Goal: Task Accomplishment & Management: Use online tool/utility

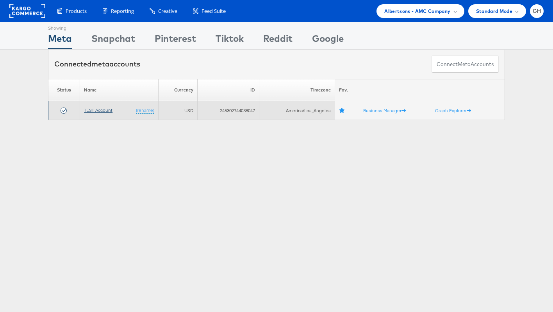
click at [102, 111] on link "TEST Account" at bounding box center [98, 110] width 29 height 6
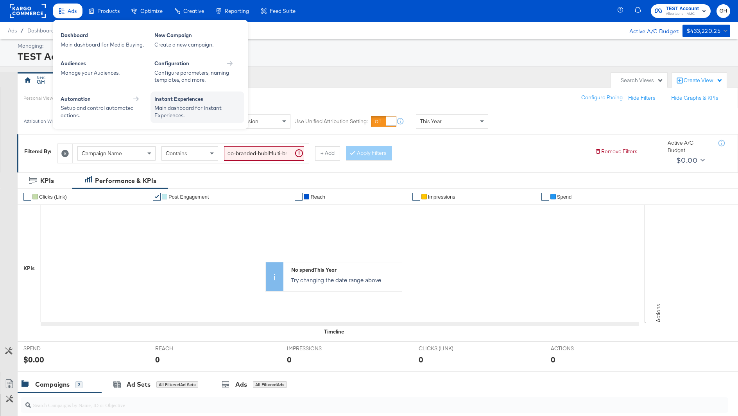
click at [172, 98] on div "Instant Experiences" at bounding box center [197, 99] width 86 height 9
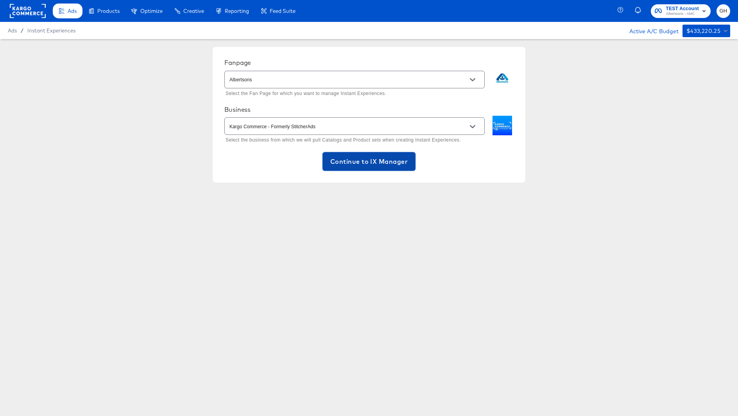
click at [370, 153] on button "Continue to IX Manager" at bounding box center [368, 161] width 93 height 19
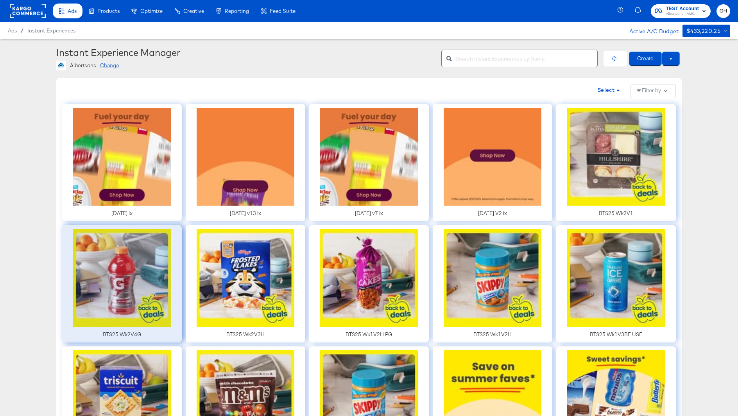
click at [125, 278] on div at bounding box center [122, 283] width 120 height 117
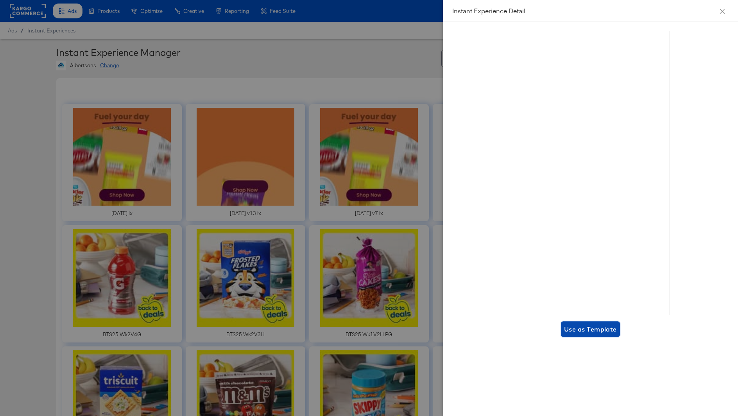
click at [590, 323] on span "Use as Template" at bounding box center [590, 328] width 53 height 11
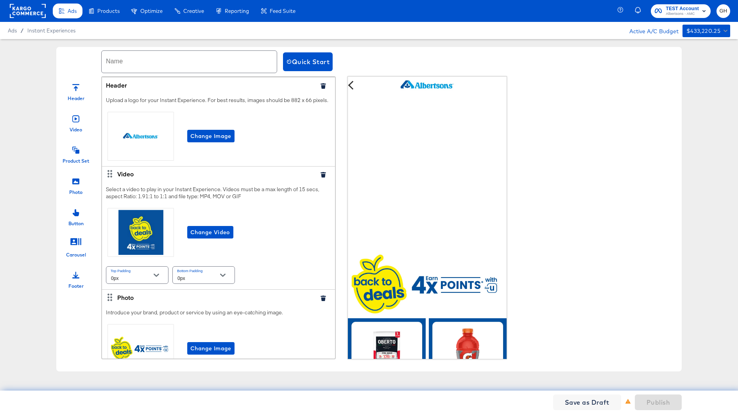
click at [129, 67] on input "text" at bounding box center [189, 62] width 175 height 22
paste input "Wk3V1A"
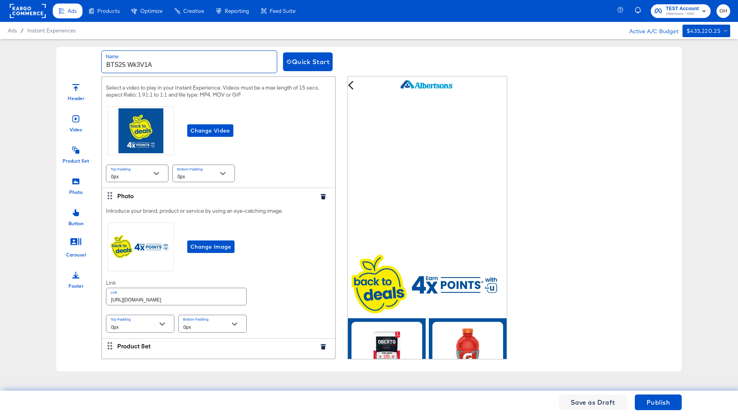
scroll to position [102, 0]
type input "BTS25 Wk3V1A"
click at [214, 130] on span "Change Video" at bounding box center [210, 130] width 40 height 10
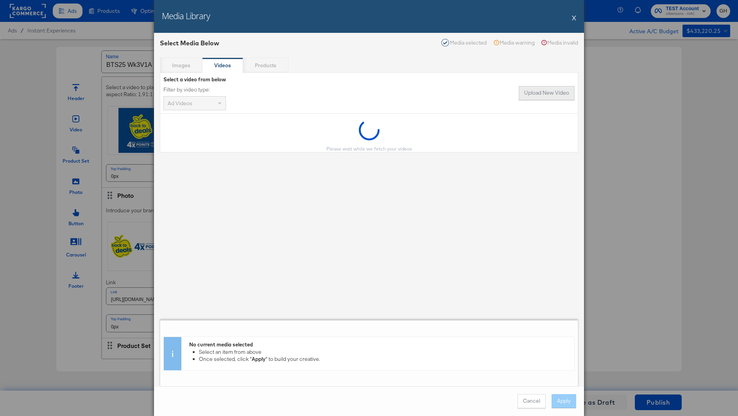
click at [555, 93] on button "Upload New Video" at bounding box center [546, 93] width 56 height 14
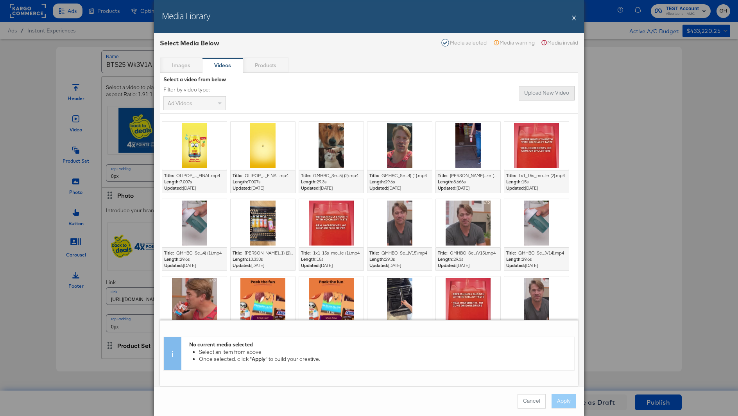
click at [527, 89] on button "Upload New Video" at bounding box center [546, 93] width 56 height 14
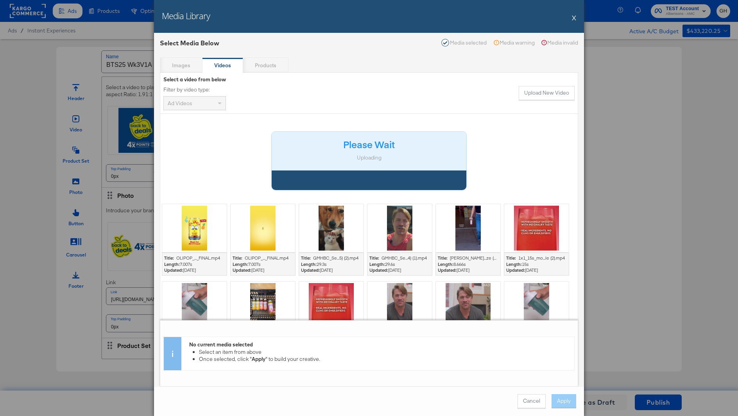
click at [572, 18] on button "X" at bounding box center [574, 18] width 4 height 16
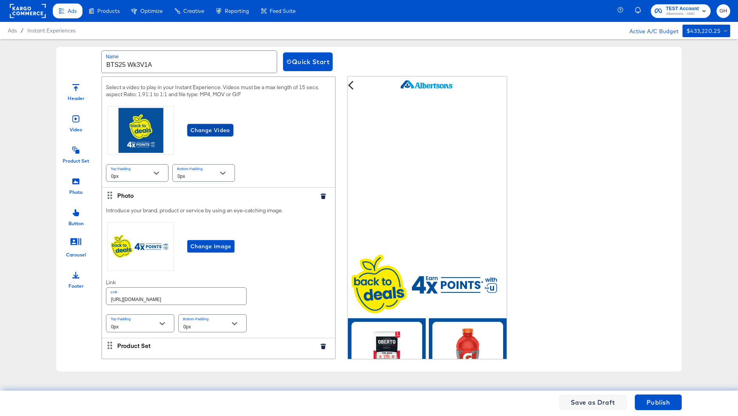
click at [214, 125] on span "Change Video" at bounding box center [210, 130] width 40 height 10
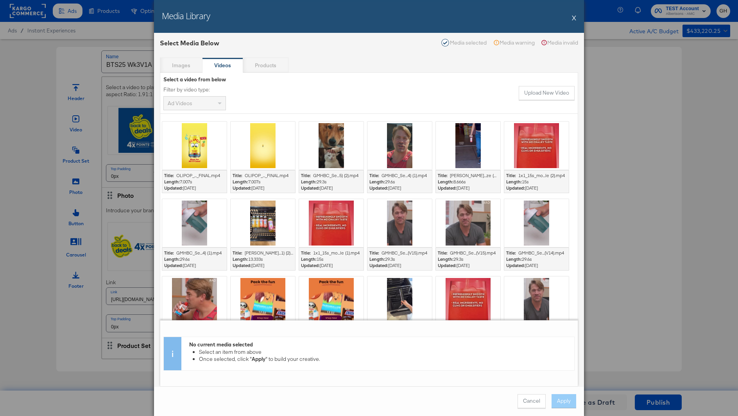
click at [531, 100] on div "Select a video from below Filter by video type: Ad Videos Upload New Video" at bounding box center [368, 93] width 417 height 41
click at [531, 95] on button "Upload New Video" at bounding box center [546, 93] width 56 height 14
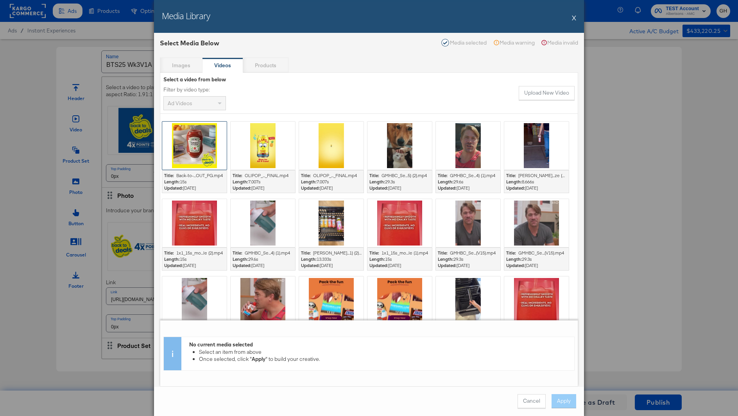
click at [200, 145] on div at bounding box center [194, 146] width 64 height 48
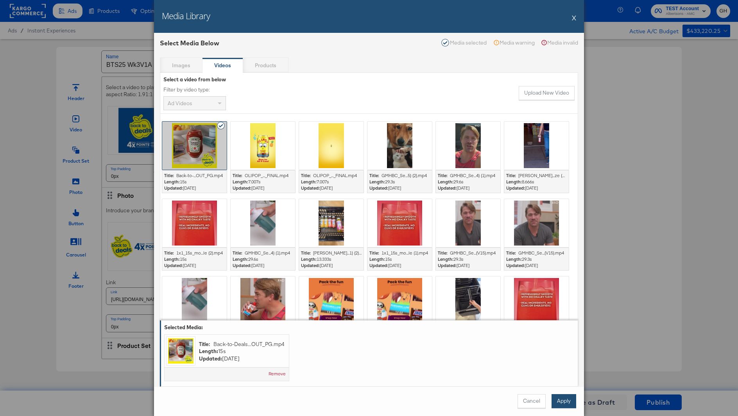
click at [565, 401] on button "Apply" at bounding box center [563, 401] width 25 height 14
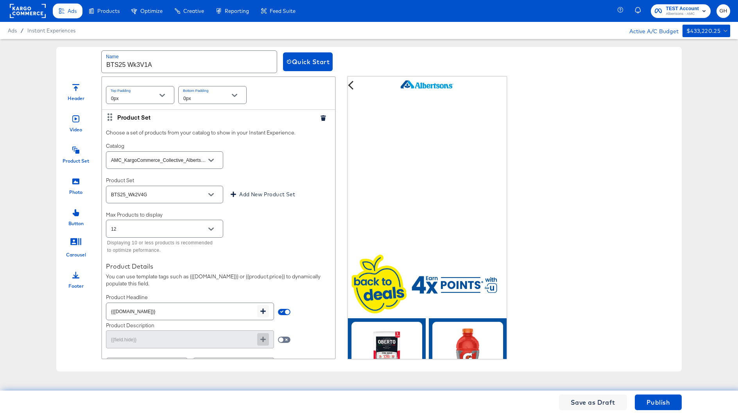
scroll to position [338, 0]
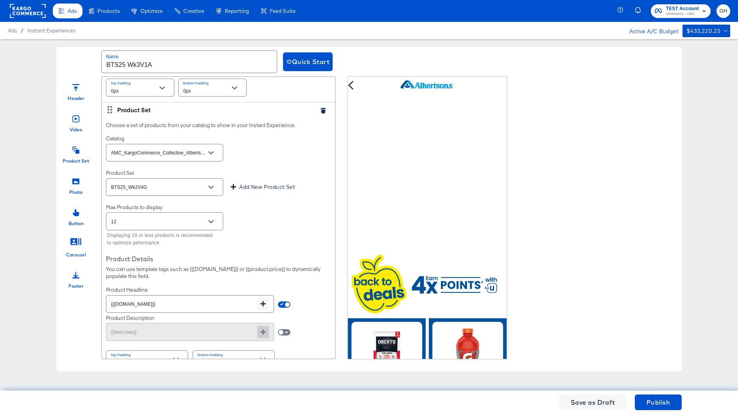
click at [176, 179] on div "BTS25_Wk2V4G" at bounding box center [164, 187] width 117 height 18
click at [164, 228] on li "BTS25_Wk3V1A" at bounding box center [164, 229] width 117 height 13
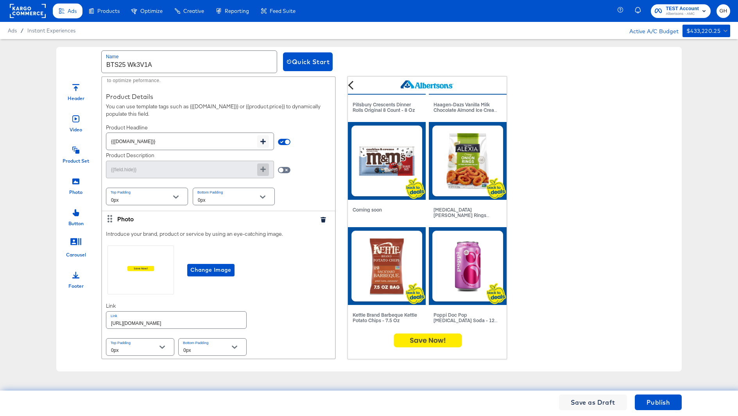
scroll to position [0, 0]
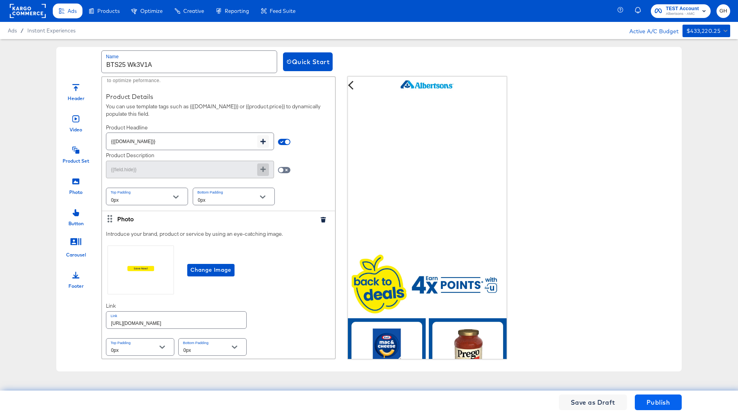
type input "BTS25_Wk3V1A"
click at [656, 399] on span "Publish" at bounding box center [657, 402] width 23 height 11
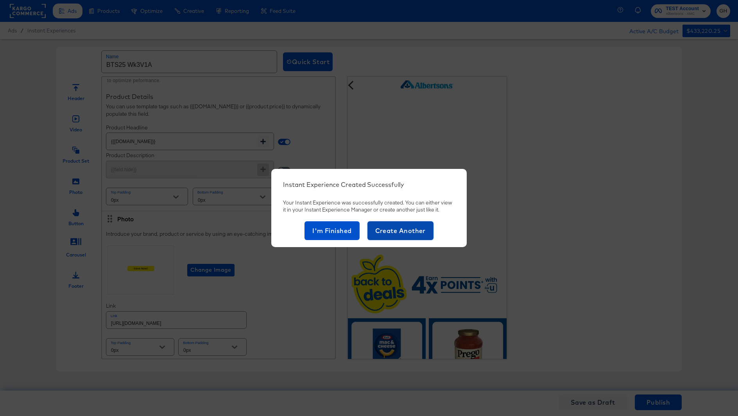
click at [395, 229] on span "Create Another" at bounding box center [400, 230] width 50 height 11
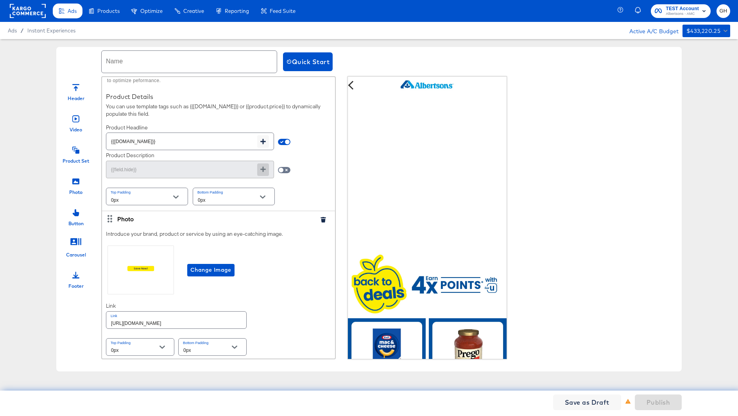
click at [124, 58] on input "text" at bounding box center [189, 62] width 175 height 22
paste input "Wk3V1A"
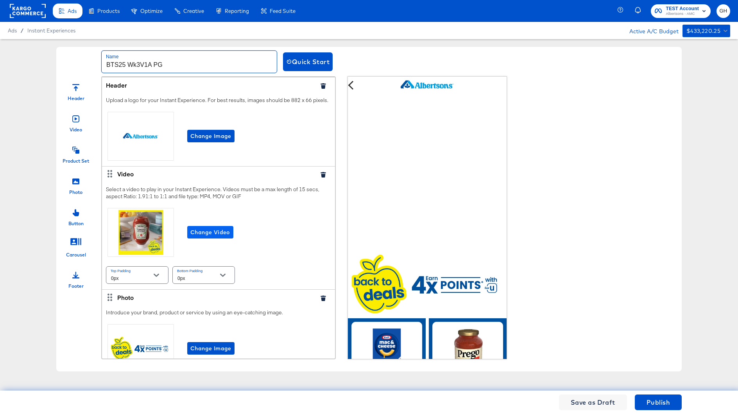
type input "BTS25 Wk3V1A PG"
click at [219, 232] on span "Change Video" at bounding box center [210, 232] width 40 height 10
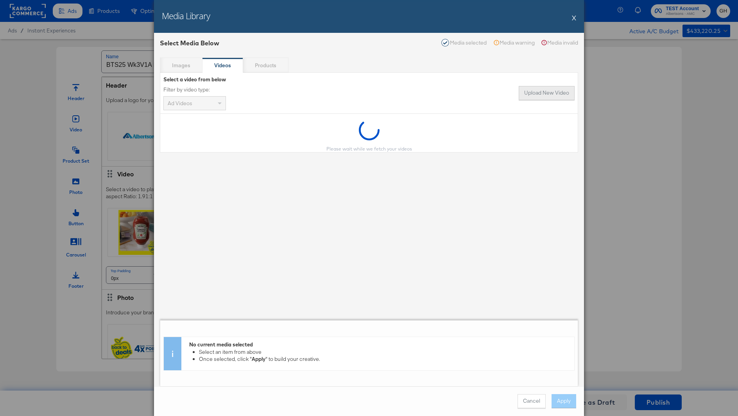
click at [556, 94] on button "Upload New Video" at bounding box center [546, 93] width 56 height 14
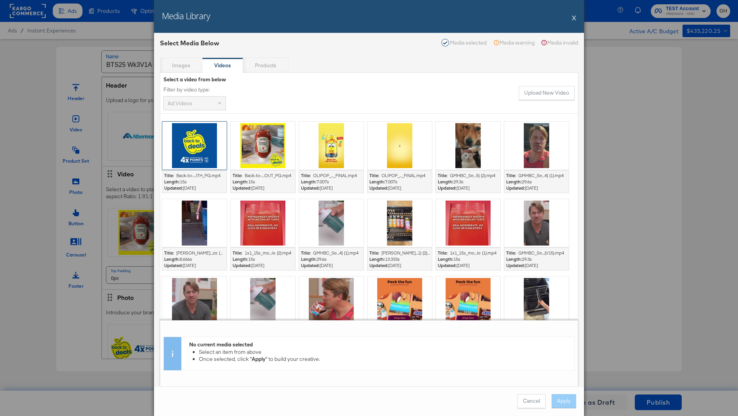
click at [204, 150] on div at bounding box center [194, 146] width 64 height 48
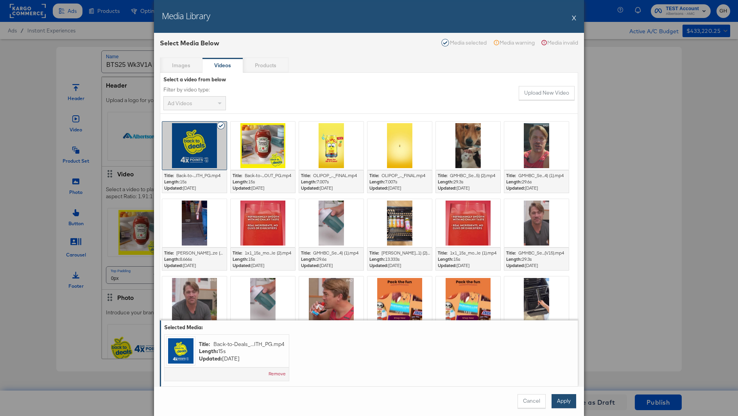
click at [560, 398] on button "Apply" at bounding box center [563, 401] width 25 height 14
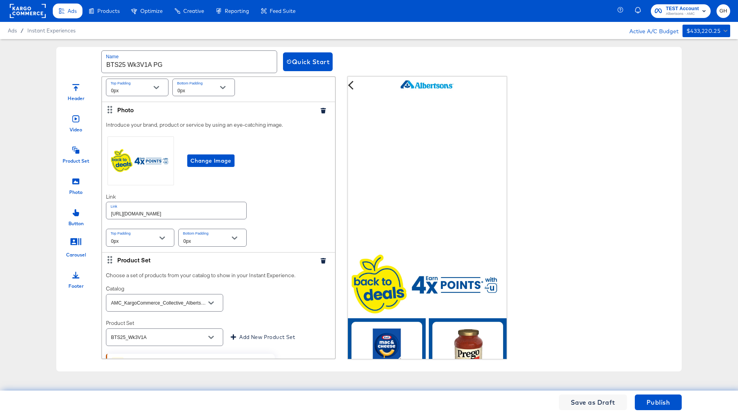
scroll to position [188, 0]
click at [160, 333] on input "BTS25_Wk3V1A" at bounding box center [158, 336] width 98 height 9
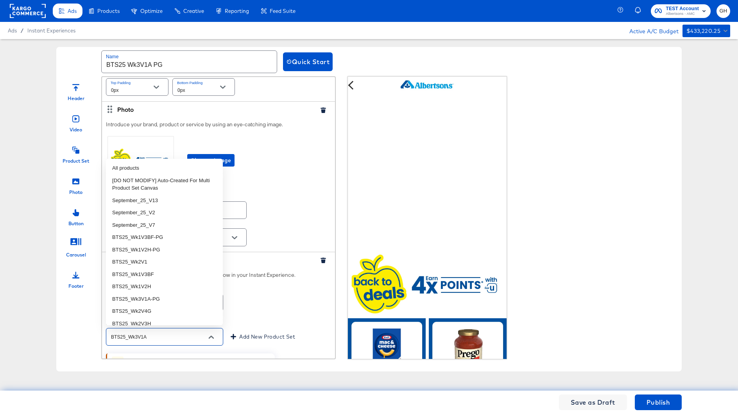
click at [166, 334] on input "BTS25_Wk3V1A" at bounding box center [158, 336] width 98 height 9
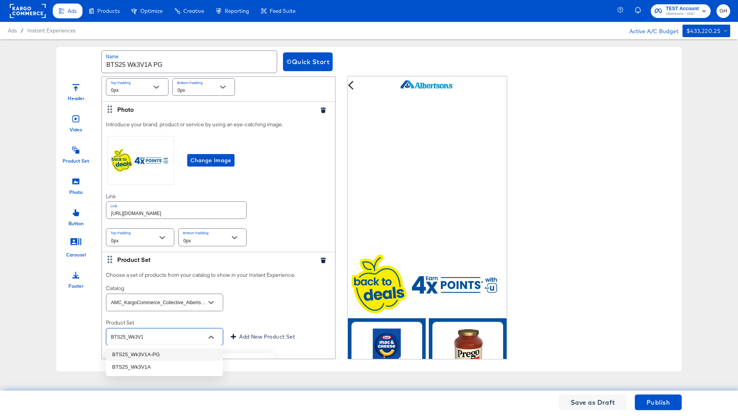
click at [163, 350] on li "BTS25_Wk3V1A-PG" at bounding box center [164, 354] width 117 height 13
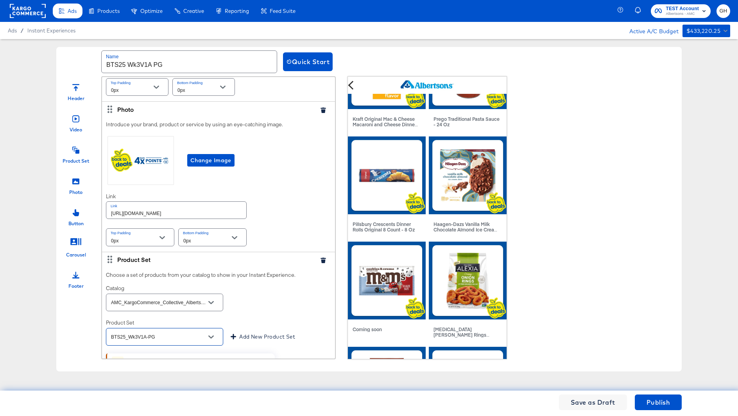
scroll to position [406, 0]
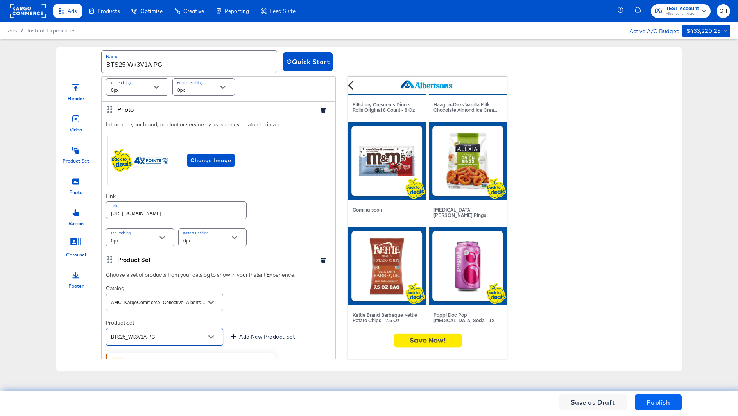
type input "BTS25_Wk3V1A-PG"
click at [654, 399] on span "Publish" at bounding box center [657, 402] width 23 height 11
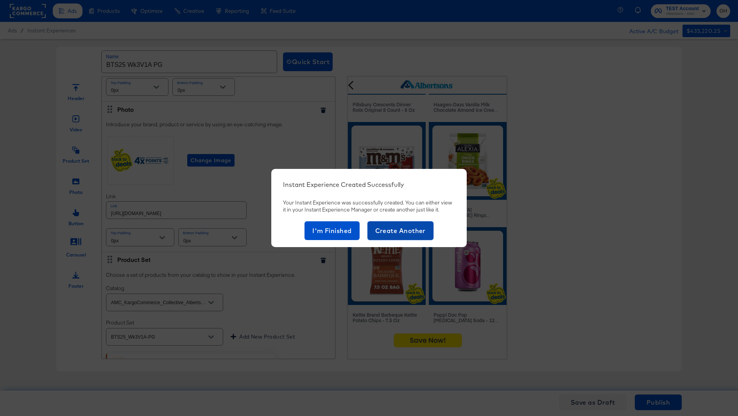
click at [403, 231] on span "Create Another" at bounding box center [400, 230] width 50 height 11
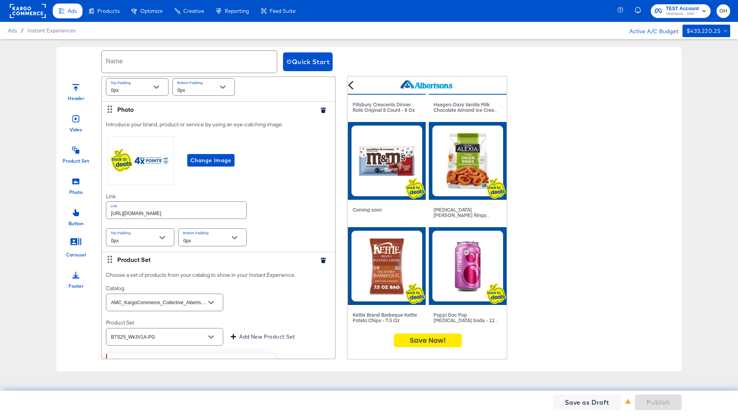
click at [129, 61] on input "text" at bounding box center [189, 62] width 175 height 22
paste input "Wk3V2O"
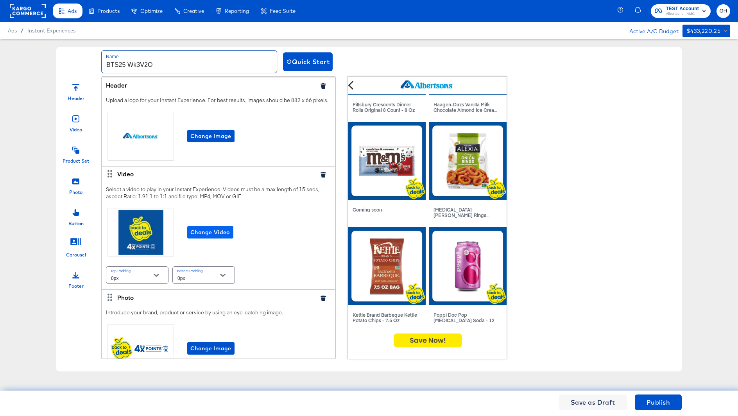
type input "BTS25 Wk3V2O"
click at [212, 234] on span "Change Video" at bounding box center [210, 232] width 40 height 10
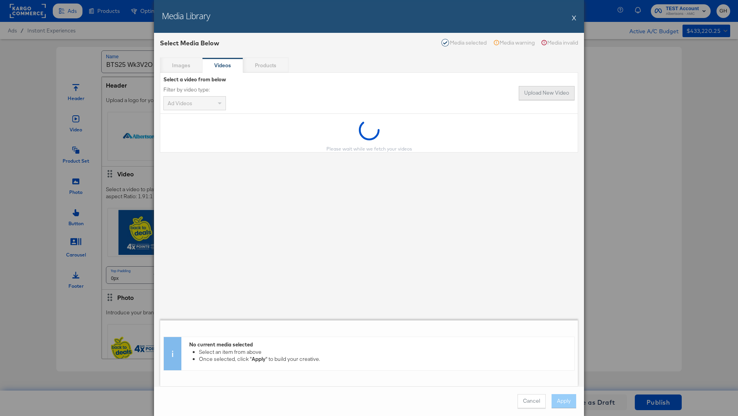
click at [551, 95] on button "Upload New Video" at bounding box center [546, 93] width 56 height 14
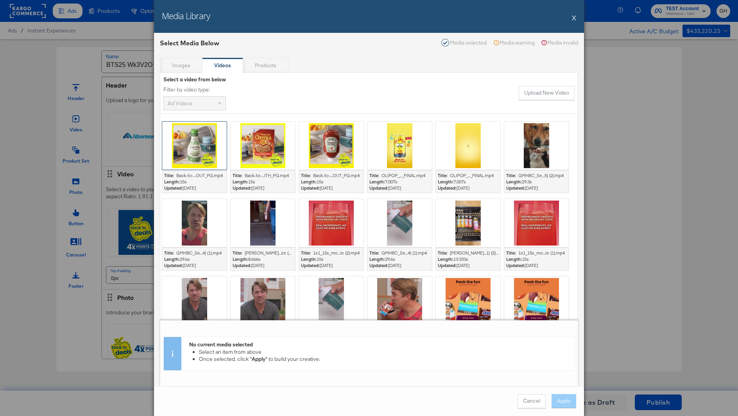
click at [198, 150] on div at bounding box center [194, 146] width 64 height 48
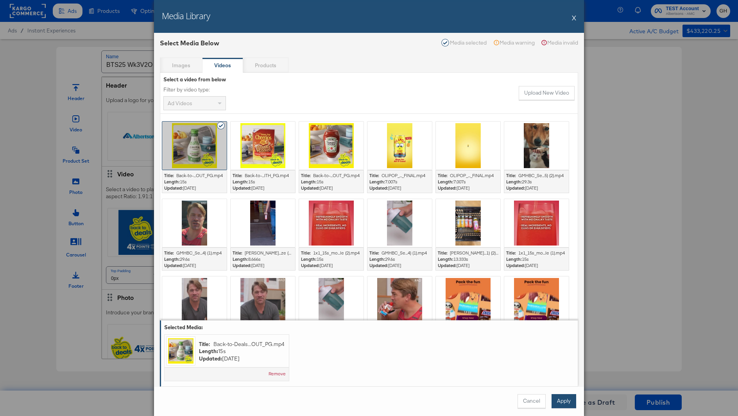
click at [564, 402] on button "Apply" at bounding box center [563, 401] width 25 height 14
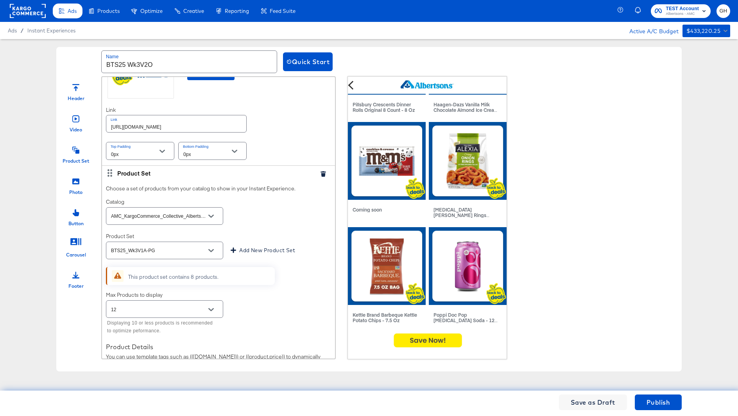
scroll to position [279, 0]
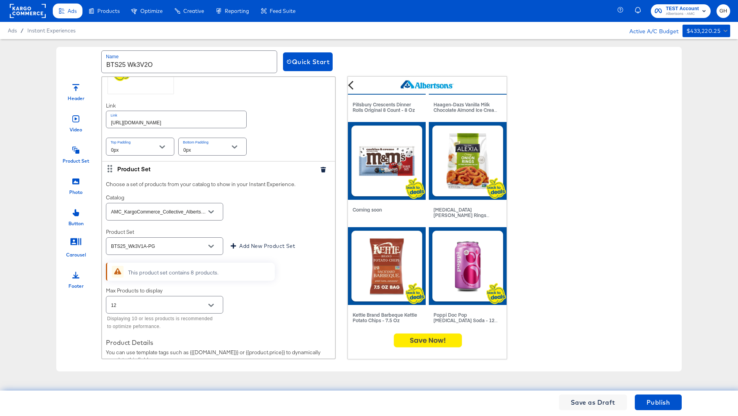
click at [204, 251] on div "BTS25_Wk3V1A-PG" at bounding box center [164, 246] width 117 height 18
click at [182, 250] on div "BTS25_Wk3V1A-PG" at bounding box center [164, 246] width 117 height 18
click at [152, 250] on div "BTS25_Wk3V1A-PG" at bounding box center [164, 246] width 117 height 18
click at [138, 246] on input "BTS25_Wk3V1A-PG" at bounding box center [158, 246] width 98 height 9
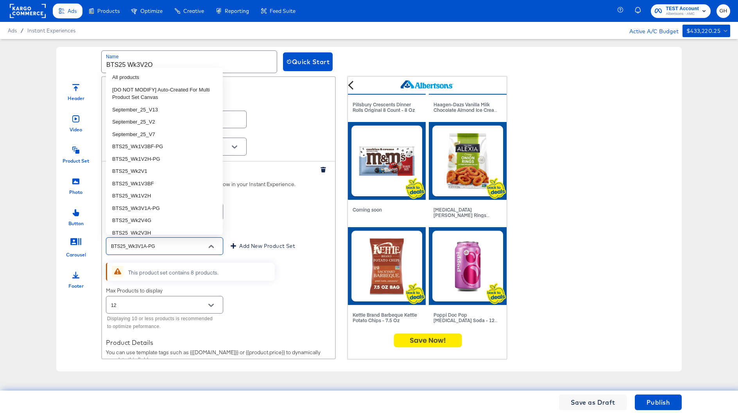
drag, startPoint x: 138, startPoint y: 246, endPoint x: 189, endPoint y: 246, distance: 50.4
click at [189, 246] on input "BTS25_Wk3V1A-PG" at bounding box center [158, 246] width 98 height 9
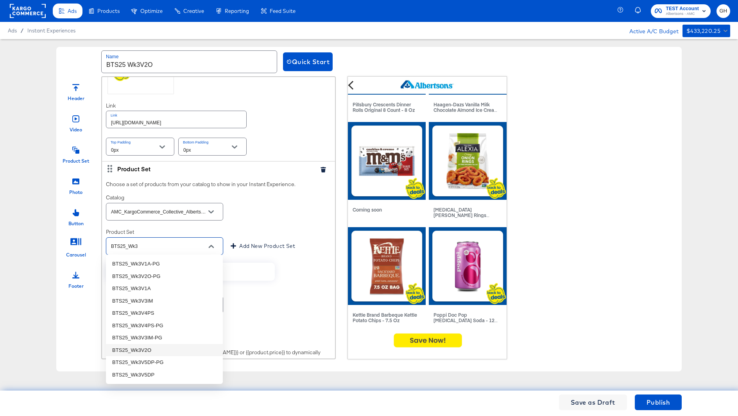
click at [174, 352] on li "BTS25_Wk3V2O" at bounding box center [164, 350] width 117 height 13
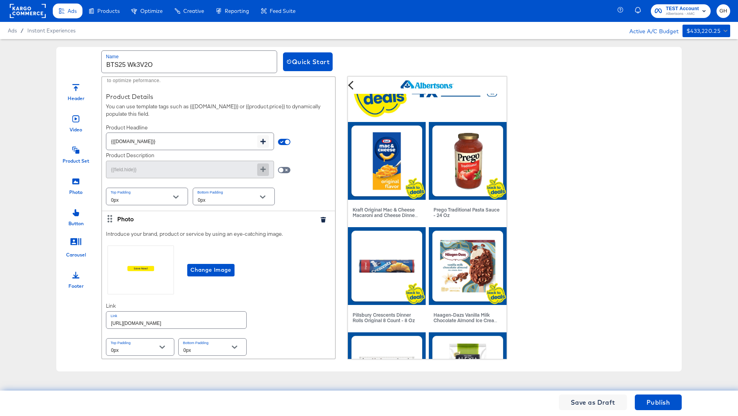
scroll to position [0, 0]
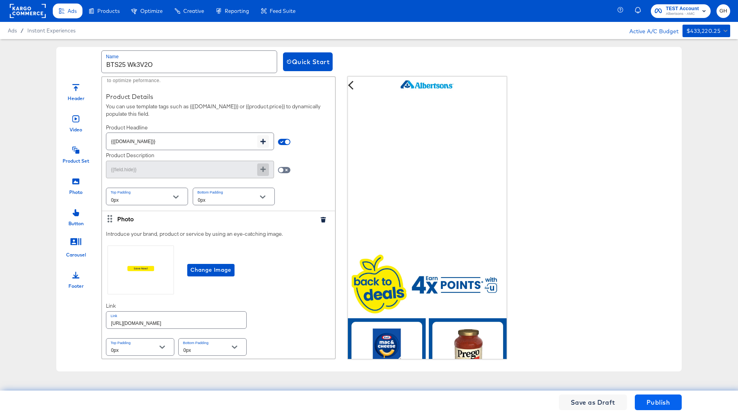
type input "BTS25_Wk3V2O"
click at [648, 397] on span "Publish" at bounding box center [657, 402] width 23 height 11
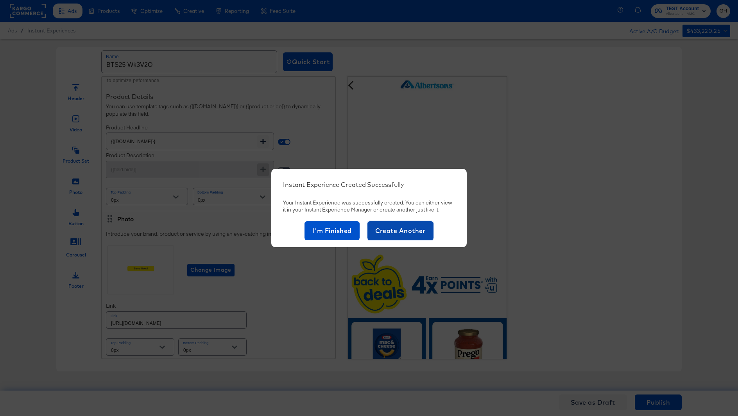
click at [390, 228] on span "Create Another" at bounding box center [400, 230] width 50 height 11
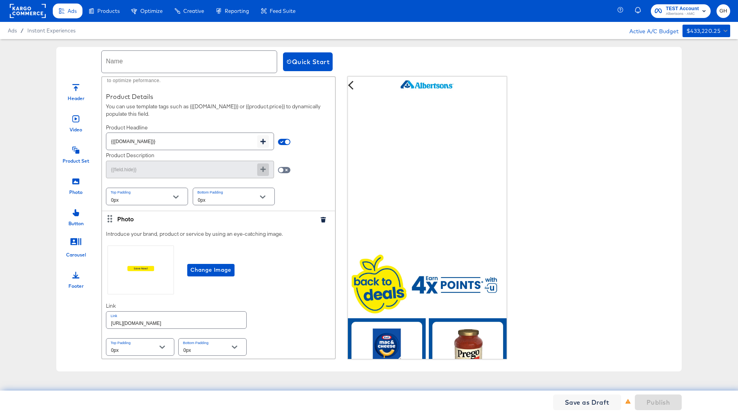
click at [138, 62] on input "text" at bounding box center [189, 62] width 175 height 22
paste input "Wk3V2O"
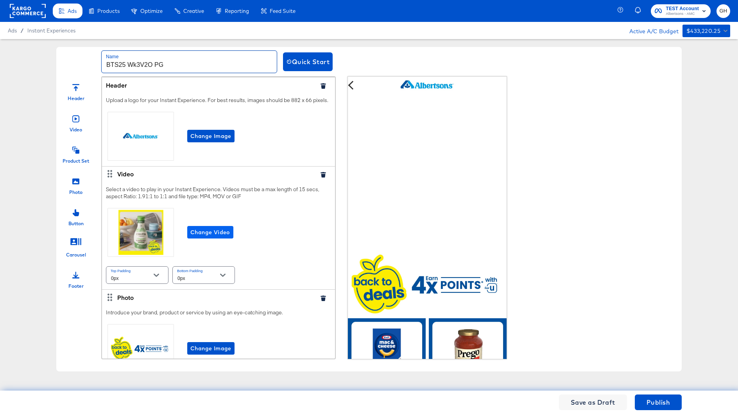
type input "BTS25 Wk3V2O PG"
click at [205, 230] on span "Change Video" at bounding box center [210, 232] width 40 height 10
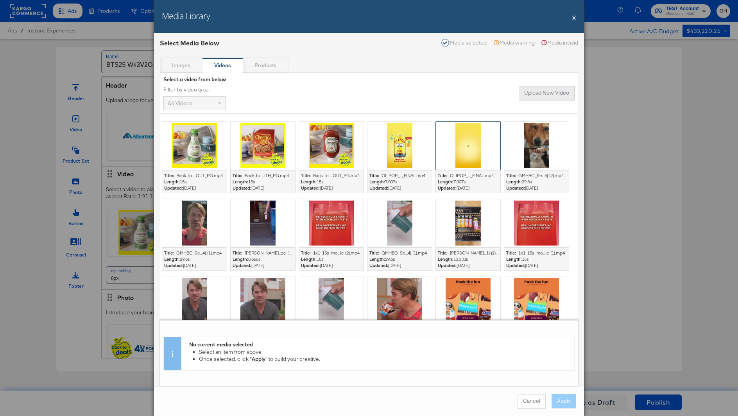
click at [535, 93] on button "Upload New Video" at bounding box center [546, 93] width 56 height 14
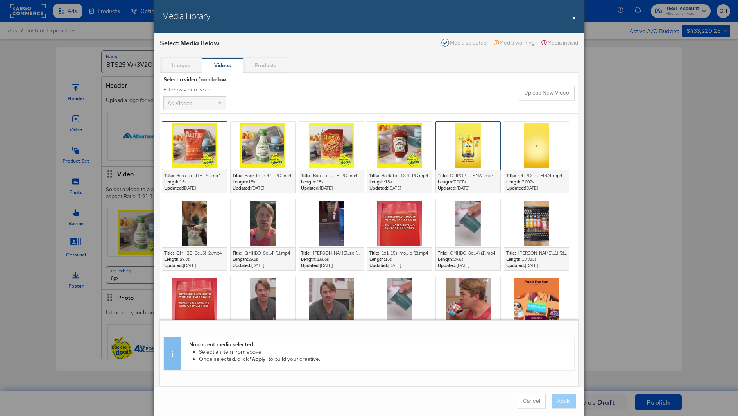
click at [199, 136] on div at bounding box center [194, 146] width 64 height 48
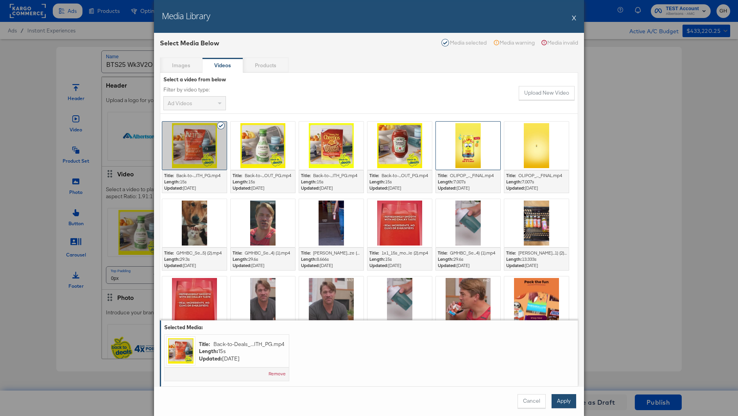
click at [559, 395] on button "Apply" at bounding box center [563, 401] width 25 height 14
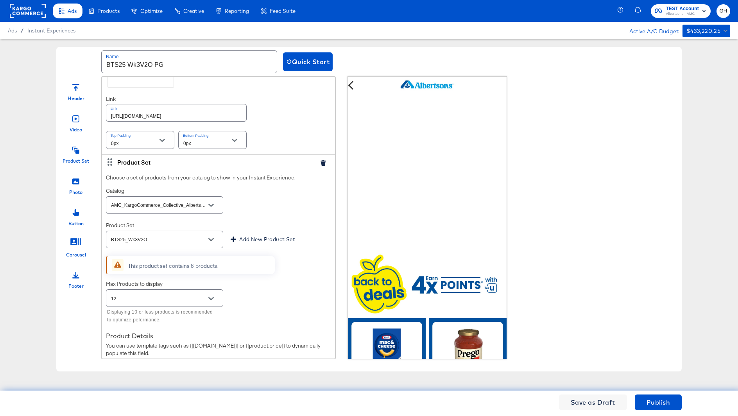
scroll to position [288, 0]
click at [188, 238] on input "BTS25_Wk3V2O" at bounding box center [158, 237] width 98 height 9
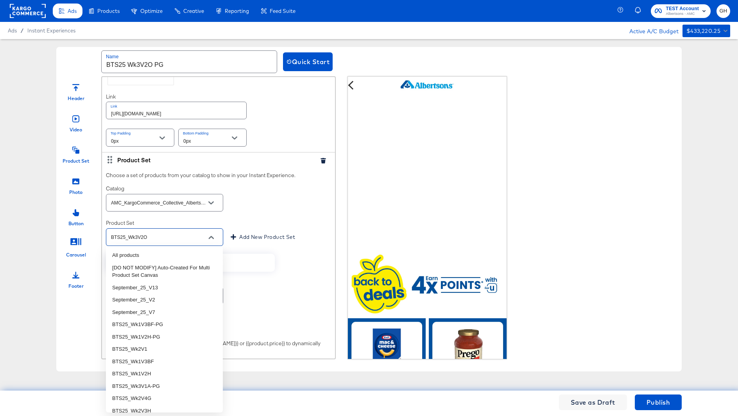
click at [188, 238] on input "BTS25_Wk3V2O" at bounding box center [158, 237] width 98 height 9
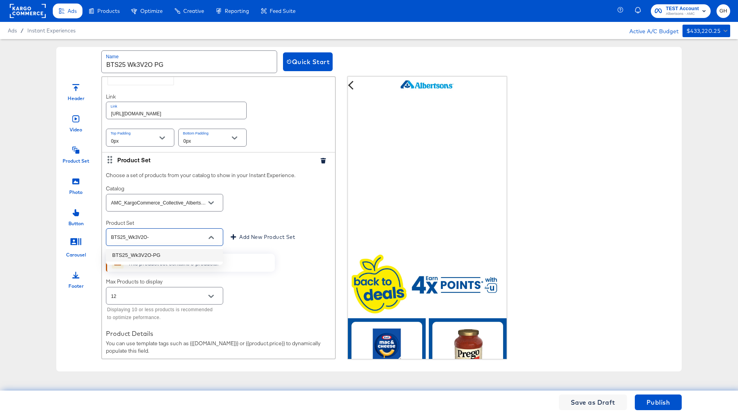
click at [159, 255] on li "BTS25_Wk3V2O-PG" at bounding box center [164, 255] width 117 height 13
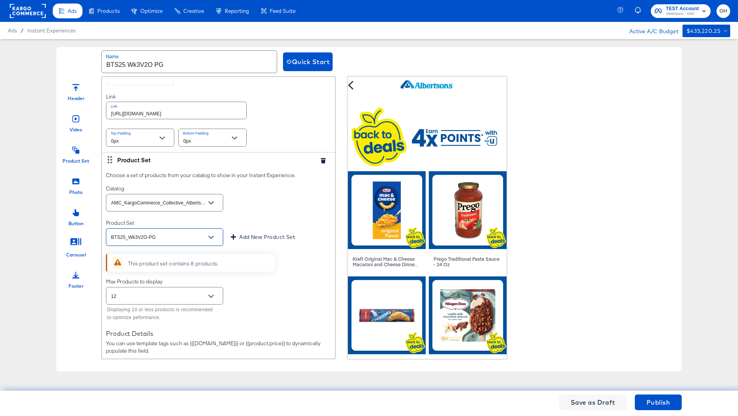
scroll to position [406, 0]
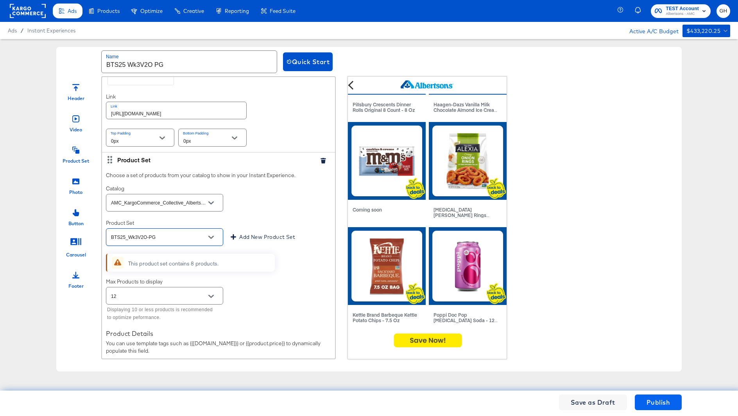
type input "BTS25_Wk3V2O-PG"
click at [661, 400] on span "Publish" at bounding box center [657, 402] width 23 height 11
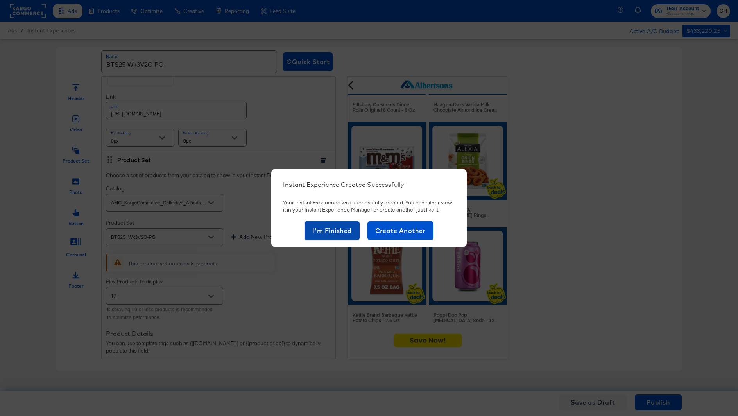
click at [330, 231] on span "I'm Finished" at bounding box center [331, 230] width 39 height 11
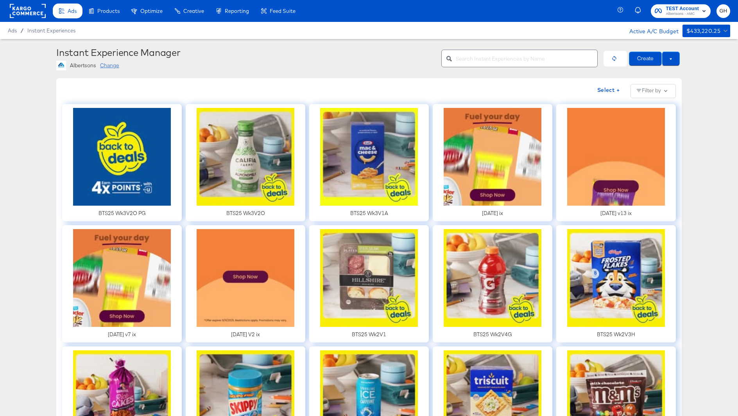
click at [116, 65] on div "Change" at bounding box center [109, 65] width 19 height 7
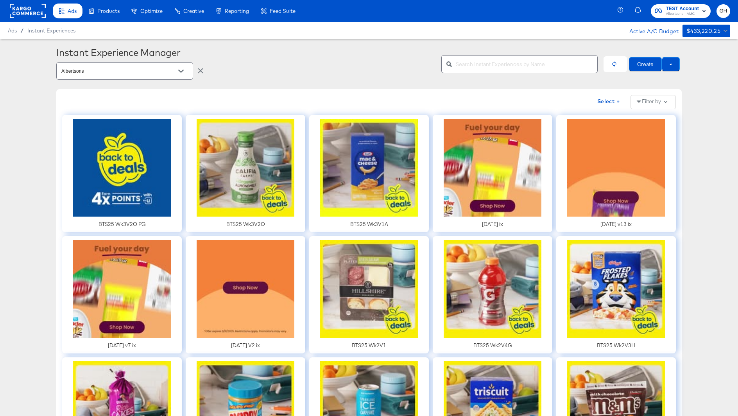
click at [122, 68] on input "Albertsons" at bounding box center [119, 71] width 118 height 9
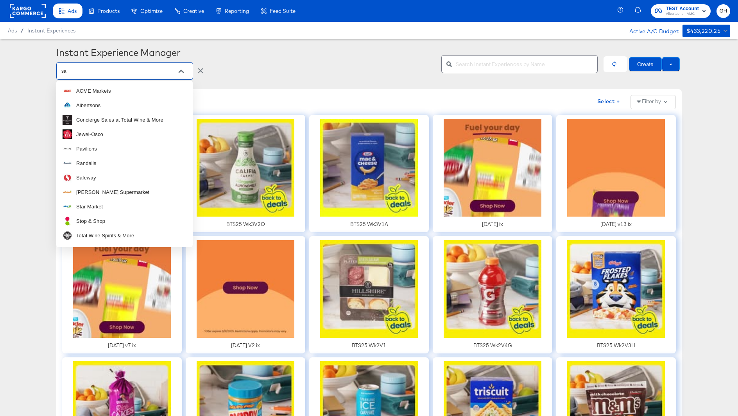
type input "saf"
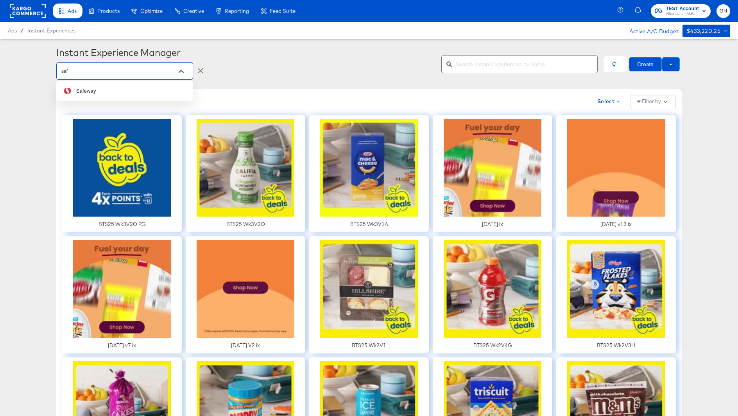
click at [120, 89] on li "Safeway" at bounding box center [124, 91] width 136 height 14
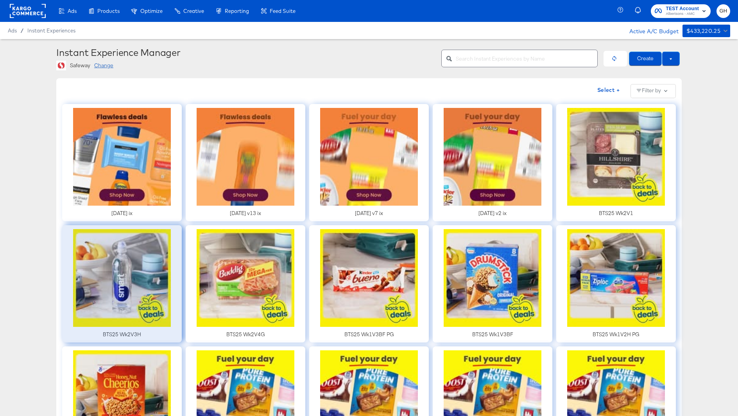
click at [133, 274] on div at bounding box center [122, 283] width 120 height 117
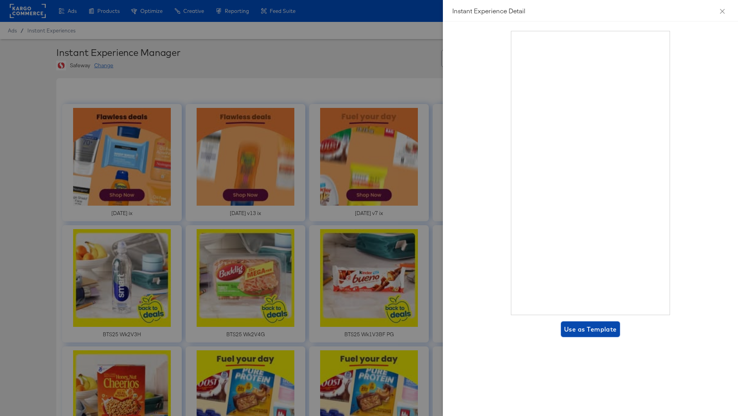
click at [575, 331] on span "Use as Template" at bounding box center [590, 328] width 53 height 11
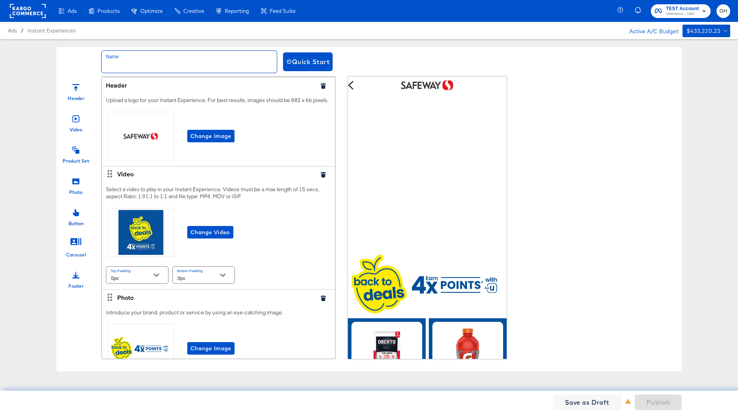
click at [140, 57] on input "text" at bounding box center [189, 62] width 175 height 22
paste input "Wk3V1A"
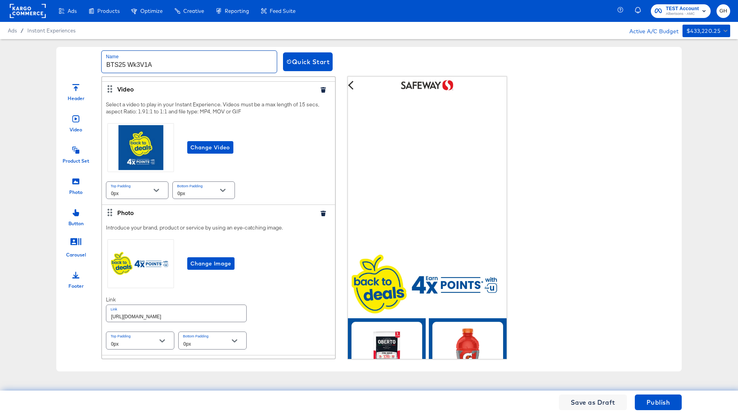
scroll to position [99, 0]
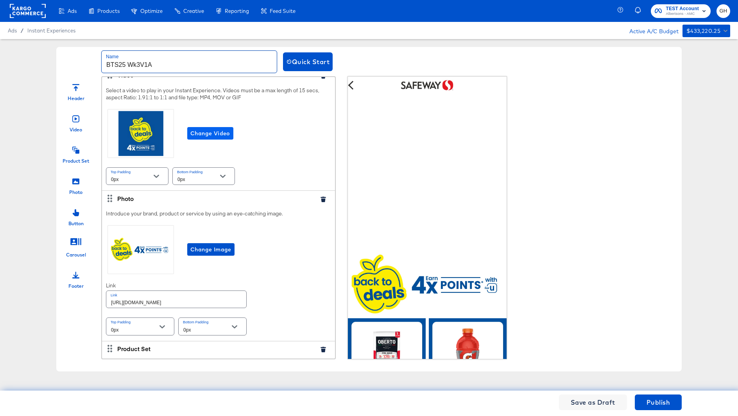
type input "BTS25 Wk3V1A"
click at [216, 132] on span "Change Video" at bounding box center [210, 134] width 40 height 10
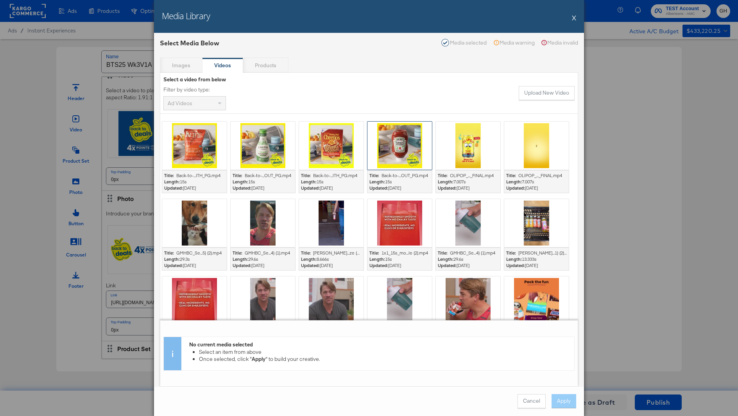
click at [409, 142] on div at bounding box center [399, 146] width 64 height 48
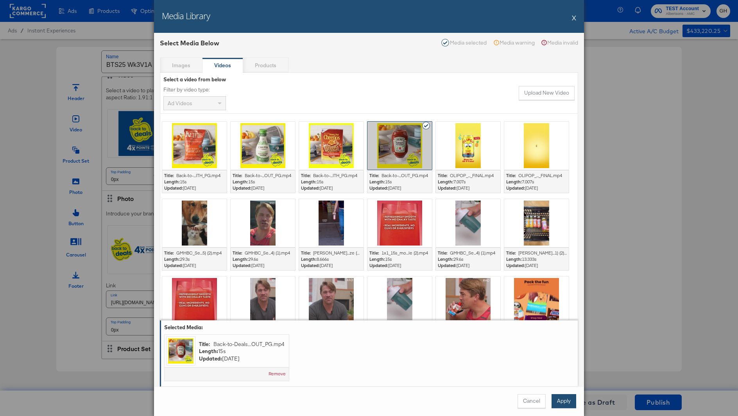
click at [570, 400] on button "Apply" at bounding box center [563, 401] width 25 height 14
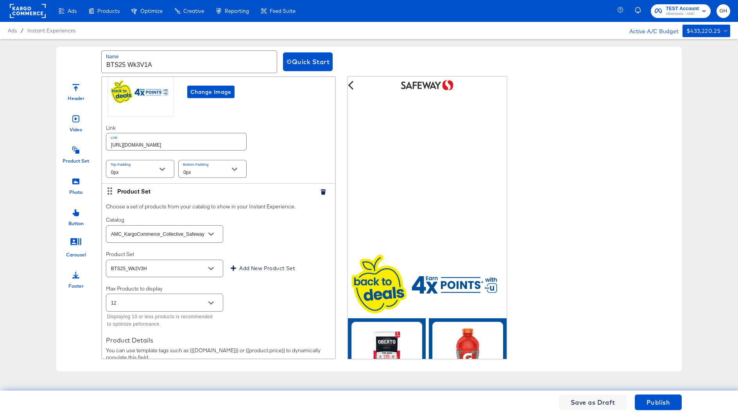
scroll to position [305, 0]
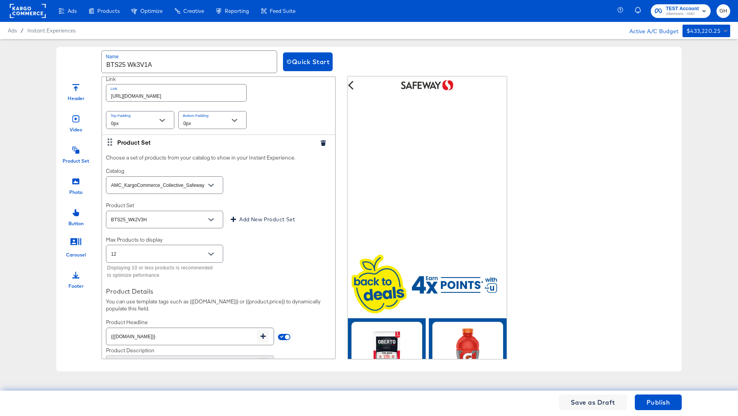
click at [164, 216] on input "BTS25_Wk2V3H" at bounding box center [158, 219] width 98 height 9
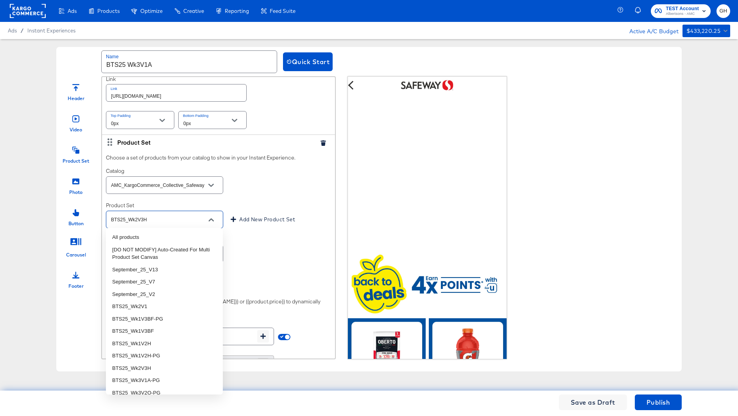
click at [164, 216] on input "BTS25_Wk2V3H" at bounding box center [158, 219] width 98 height 9
click at [128, 217] on input "BTS25_Wk2V3H" at bounding box center [158, 219] width 98 height 9
drag, startPoint x: 134, startPoint y: 218, endPoint x: 169, endPoint y: 218, distance: 35.6
click at [169, 218] on input "BTS25_Wk2V3H" at bounding box center [158, 219] width 98 height 9
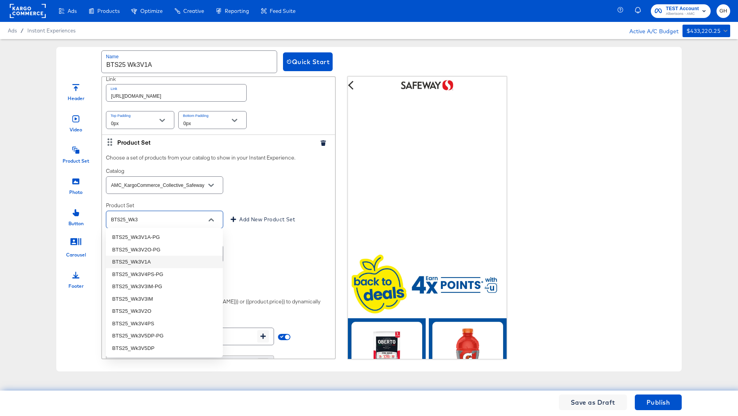
click at [177, 260] on li "BTS25_Wk3V1A" at bounding box center [164, 262] width 117 height 13
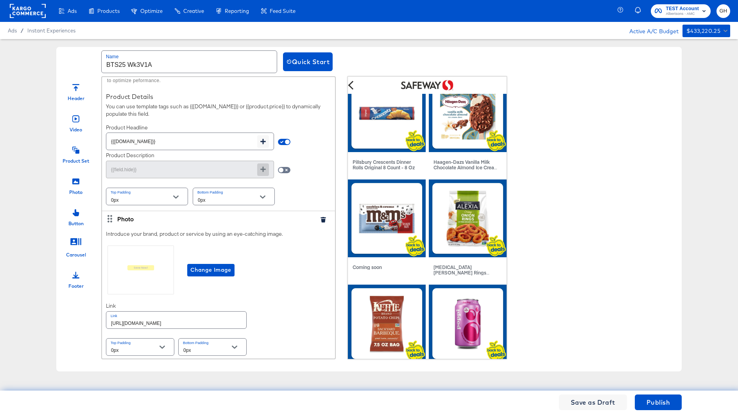
scroll to position [406, 0]
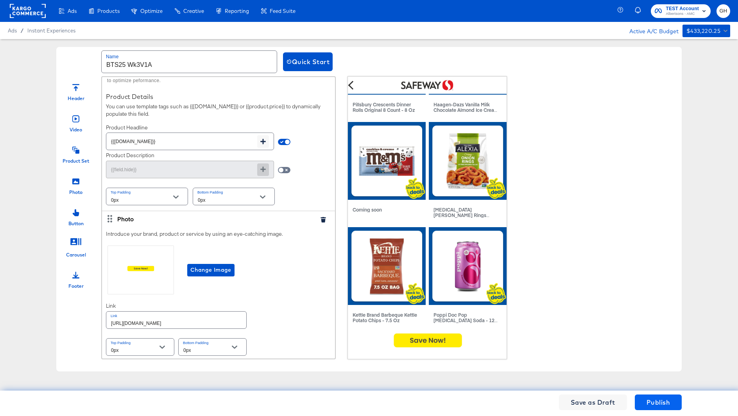
type input "BTS25_Wk3V1A"
click at [654, 406] on span "Publish" at bounding box center [657, 402] width 23 height 11
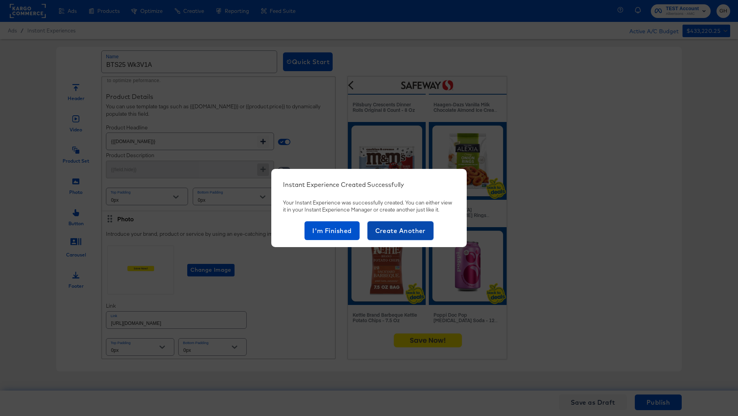
click at [394, 232] on span "Create Another" at bounding box center [400, 230] width 50 height 11
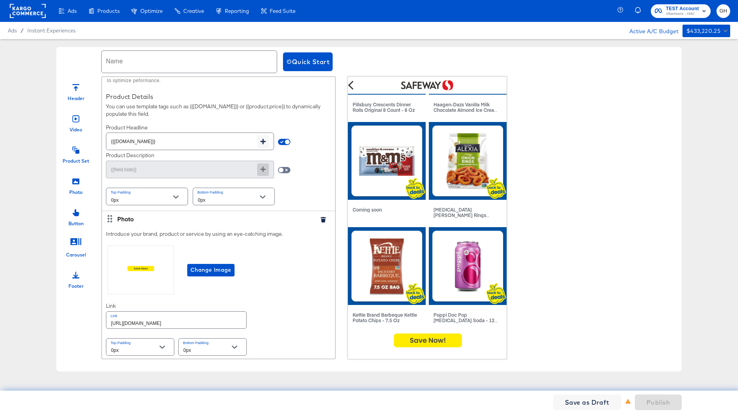
click at [173, 54] on input "text" at bounding box center [189, 62] width 175 height 22
paste input "Wk3V1A"
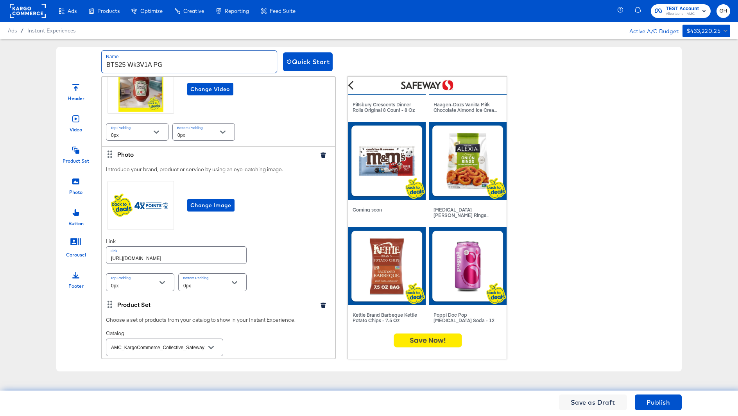
scroll to position [0, 0]
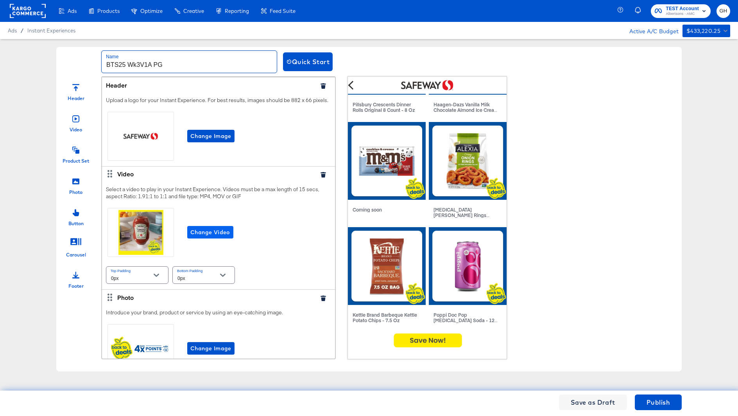
type input "BTS25 Wk3V1A PG"
click at [232, 228] on button "Change Video" at bounding box center [210, 232] width 46 height 13
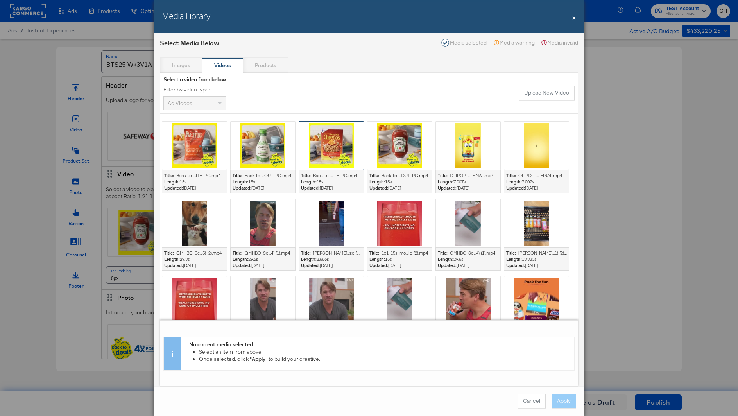
click at [337, 141] on div at bounding box center [331, 146] width 64 height 48
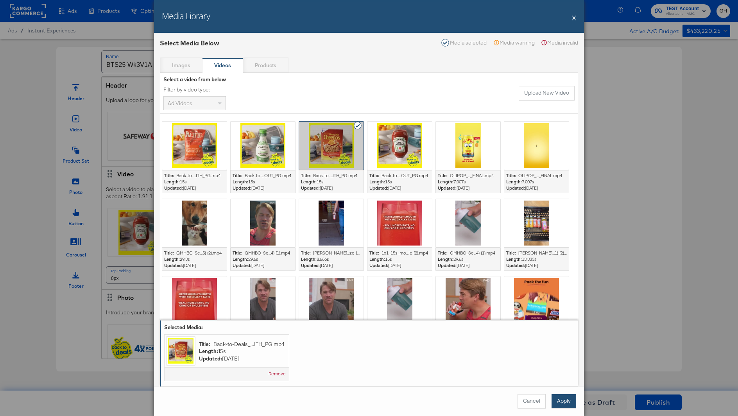
click at [566, 395] on button "Apply" at bounding box center [563, 401] width 25 height 14
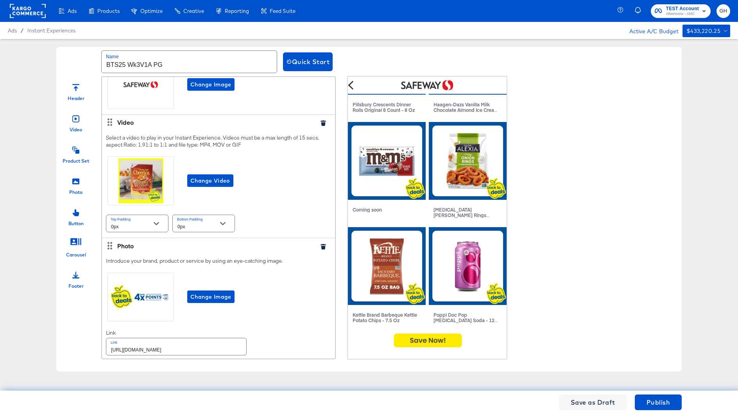
scroll to position [55, 0]
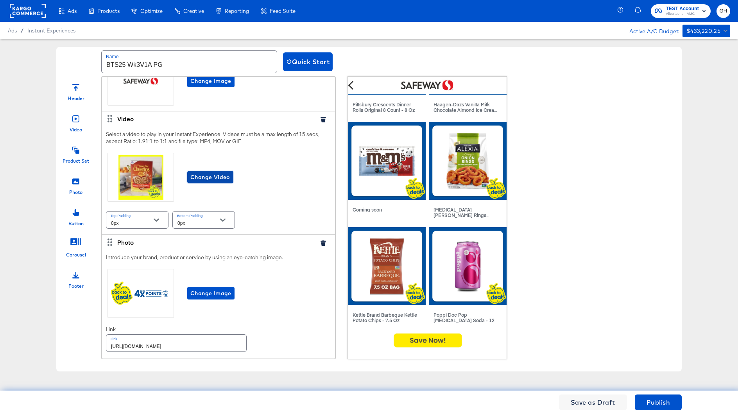
click at [220, 178] on span "Change Video" at bounding box center [210, 177] width 40 height 10
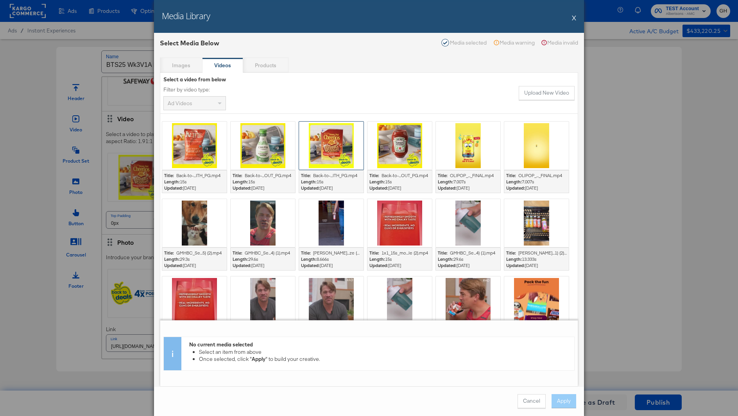
click at [334, 140] on div at bounding box center [331, 146] width 64 height 48
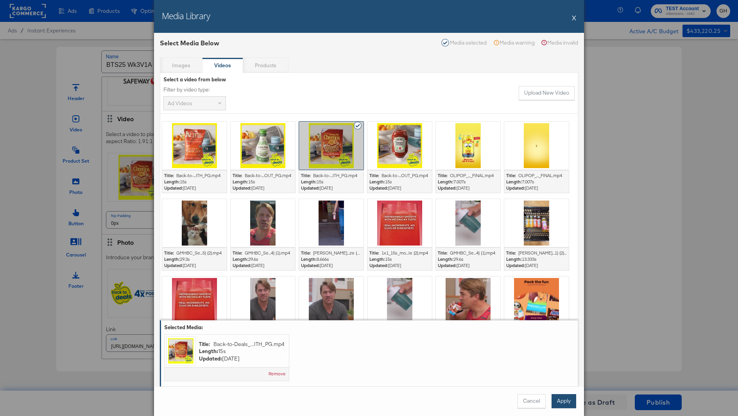
click at [563, 397] on button "Apply" at bounding box center [563, 401] width 25 height 14
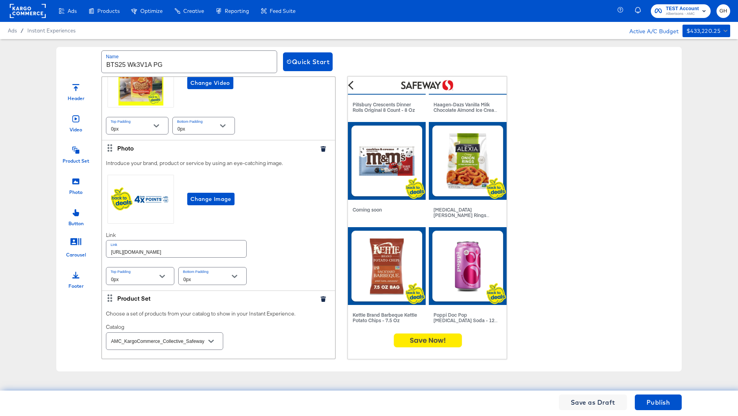
scroll to position [305, 0]
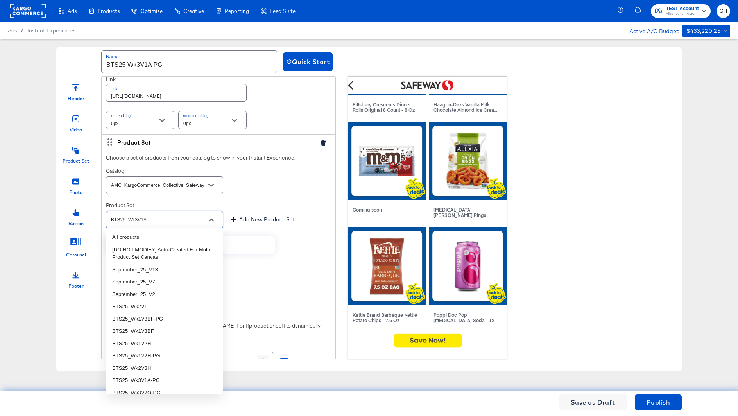
click at [188, 221] on input "BTS25_Wk3V1A" at bounding box center [158, 219] width 98 height 9
click at [186, 221] on input "BTS25_Wk3V1A" at bounding box center [158, 219] width 98 height 9
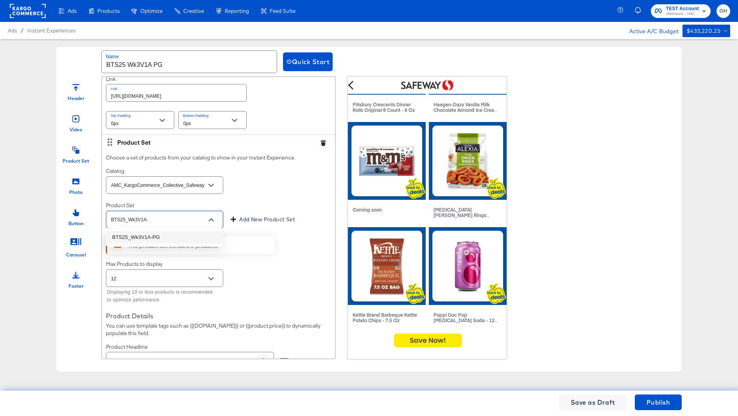
click at [170, 239] on li "BTS25_Wk3V1A-PG" at bounding box center [164, 237] width 117 height 13
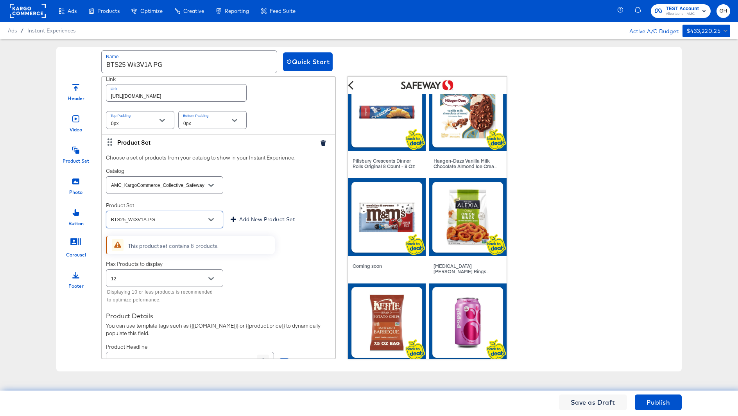
scroll to position [406, 0]
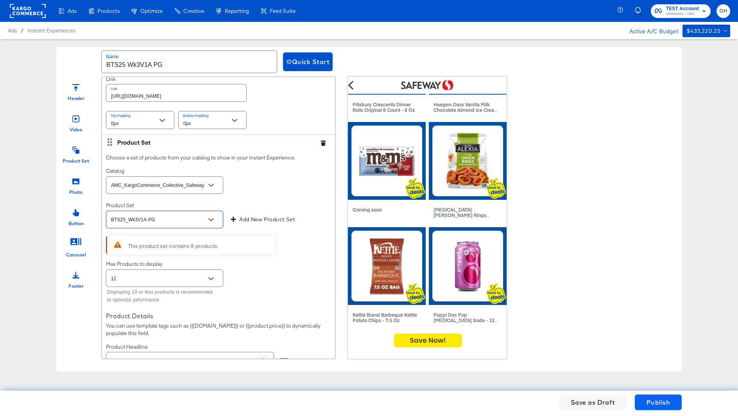
type input "BTS25_Wk3V1A-PG"
click at [649, 400] on span "Publish" at bounding box center [657, 402] width 23 height 11
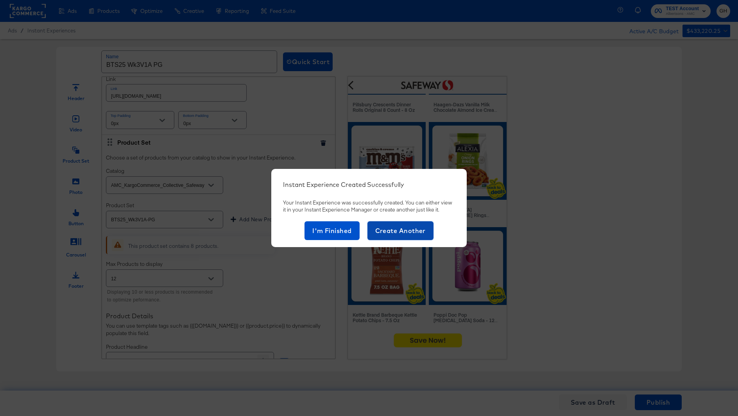
click at [397, 231] on span "Create Another" at bounding box center [400, 230] width 50 height 11
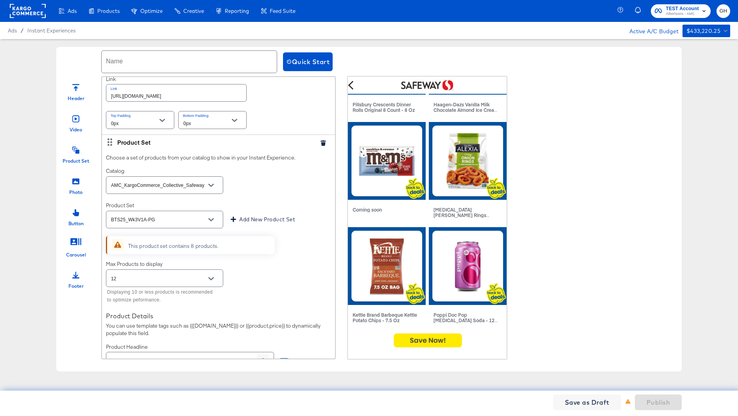
click at [132, 61] on input "text" at bounding box center [189, 62] width 175 height 22
paste input "Wk3V5DP"
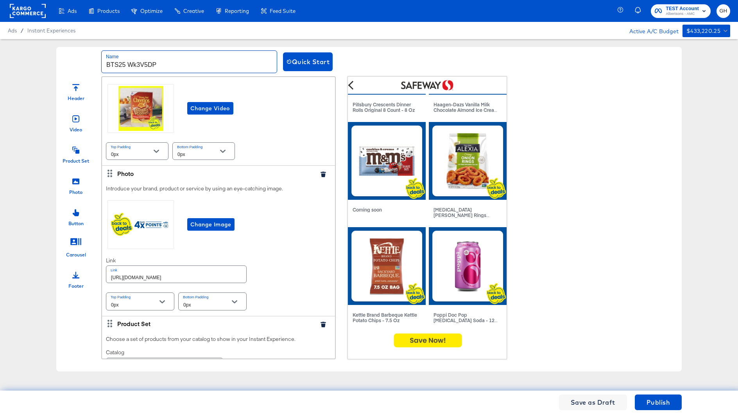
scroll to position [0, 0]
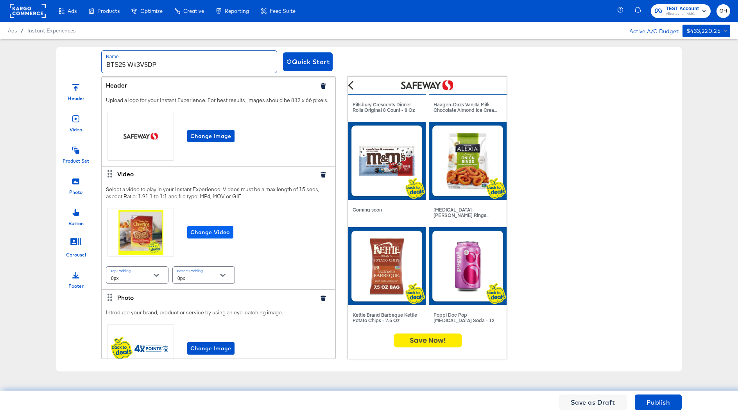
type input "BTS25 Wk3V5DP"
click at [210, 231] on span "Change Video" at bounding box center [210, 232] width 40 height 10
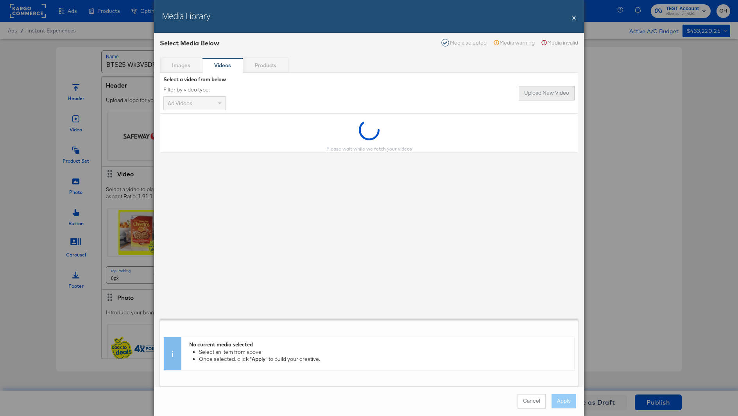
click at [534, 92] on button "Upload New Video" at bounding box center [546, 93] width 56 height 14
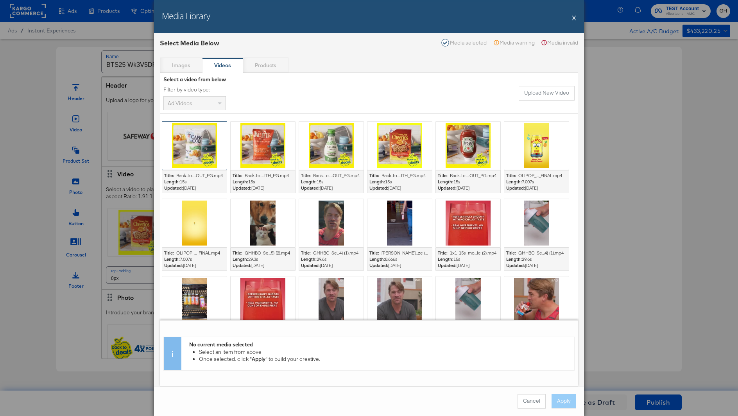
click at [199, 157] on div at bounding box center [194, 146] width 64 height 48
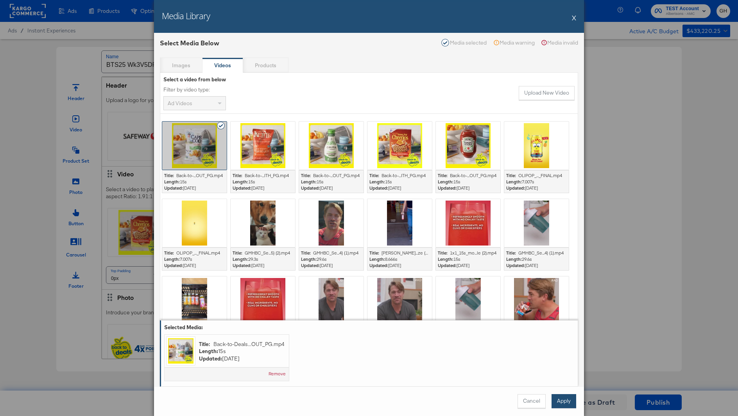
click at [557, 403] on button "Apply" at bounding box center [563, 401] width 25 height 14
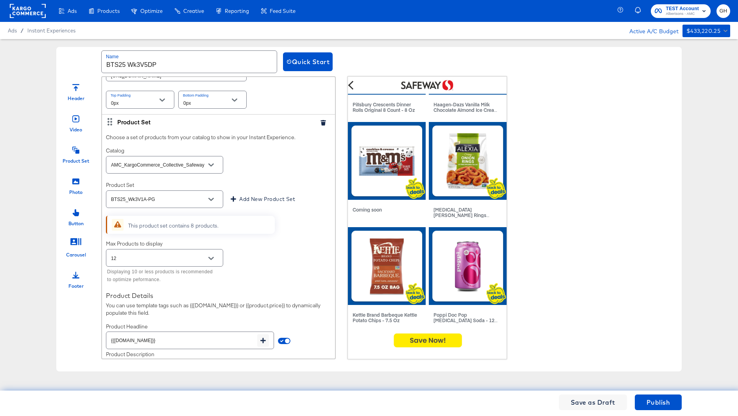
scroll to position [333, 0]
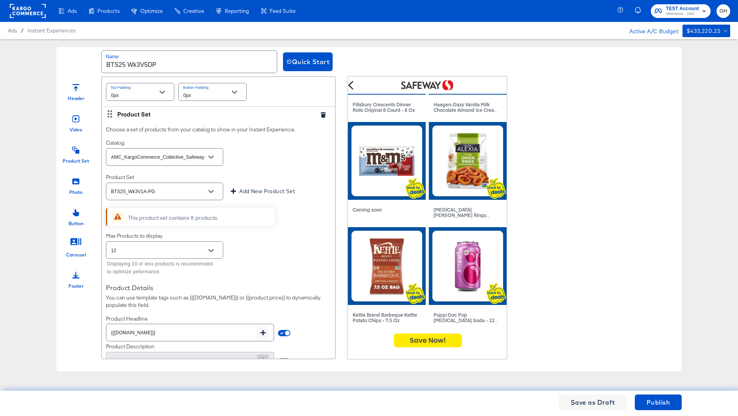
click at [170, 188] on input "BTS25_Wk3V1A-PG" at bounding box center [158, 191] width 98 height 9
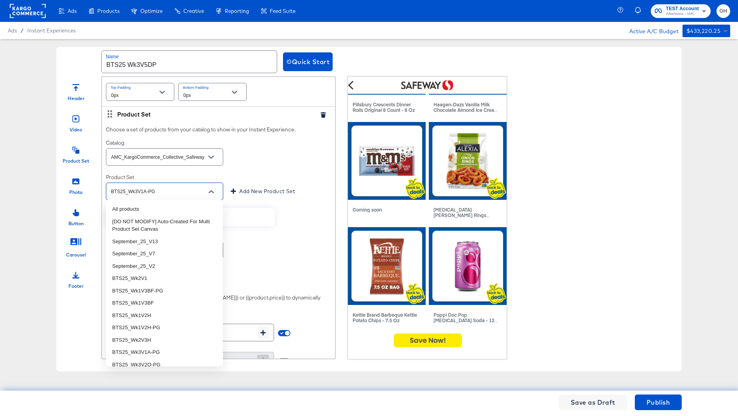
click at [149, 187] on input "BTS25_Wk3V1A-PG" at bounding box center [158, 191] width 98 height 9
drag, startPoint x: 138, startPoint y: 187, endPoint x: 169, endPoint y: 187, distance: 30.9
click at [169, 187] on input "BTS25_Wk3V1A-PG" at bounding box center [158, 191] width 98 height 9
click at [168, 188] on input "BTS25_Wk3V1A-PG" at bounding box center [158, 191] width 98 height 9
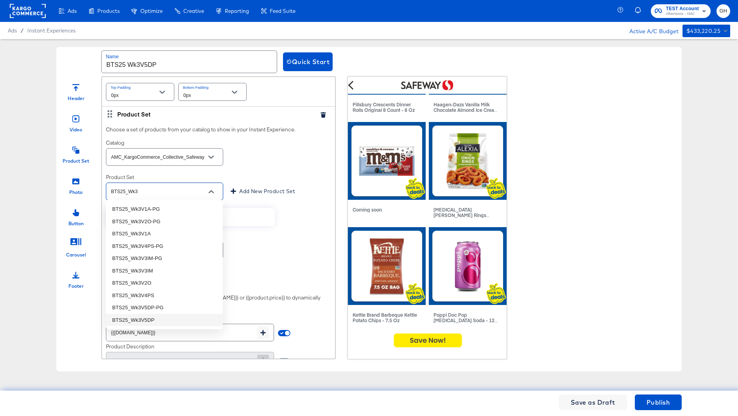
click at [158, 320] on li "BTS25_Wk3V5DP" at bounding box center [164, 320] width 117 height 13
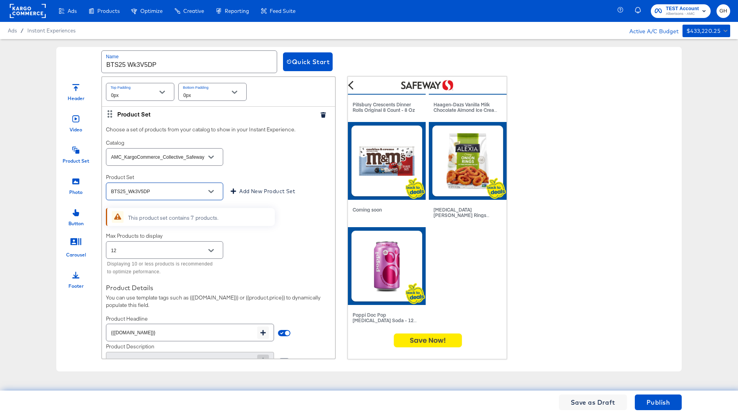
scroll to position [381, 0]
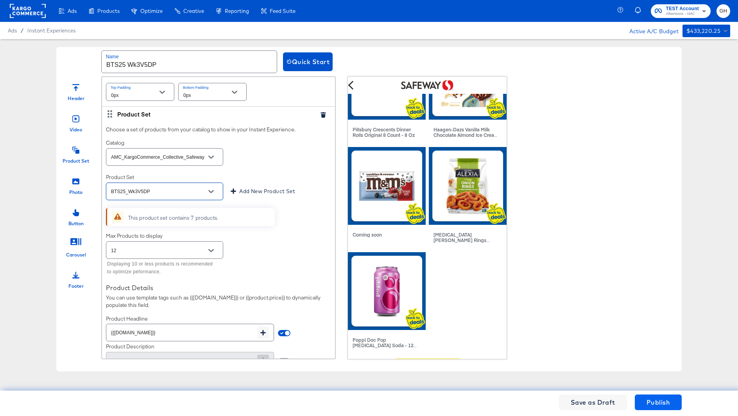
type input "BTS25_Wk3V5DP"
click at [654, 401] on span "Publish" at bounding box center [657, 402] width 23 height 11
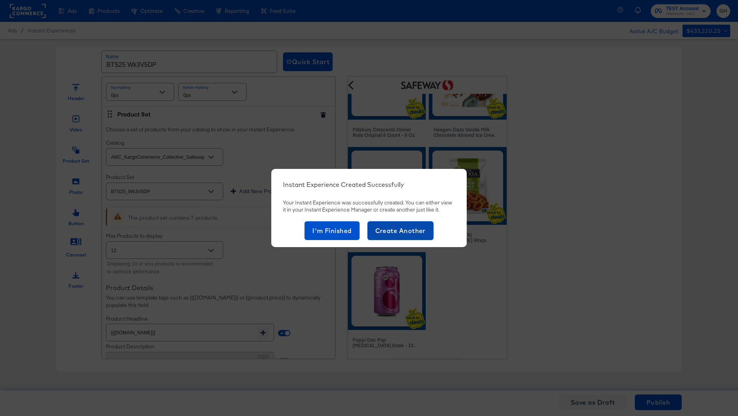
click at [394, 231] on span "Create Another" at bounding box center [400, 230] width 50 height 11
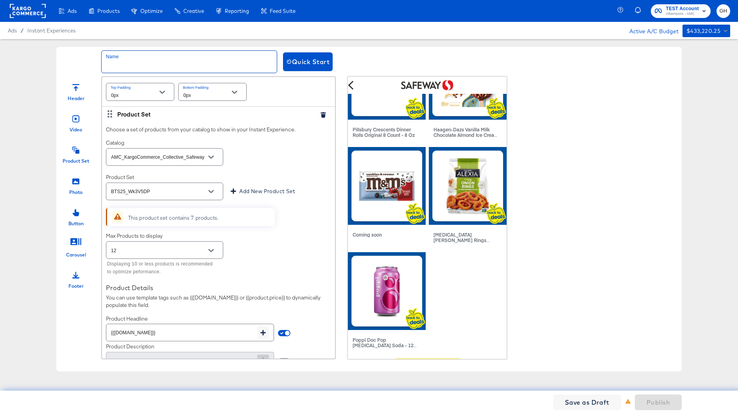
click at [131, 64] on input "text" at bounding box center [189, 62] width 175 height 22
paste input "Wk3V5DP"
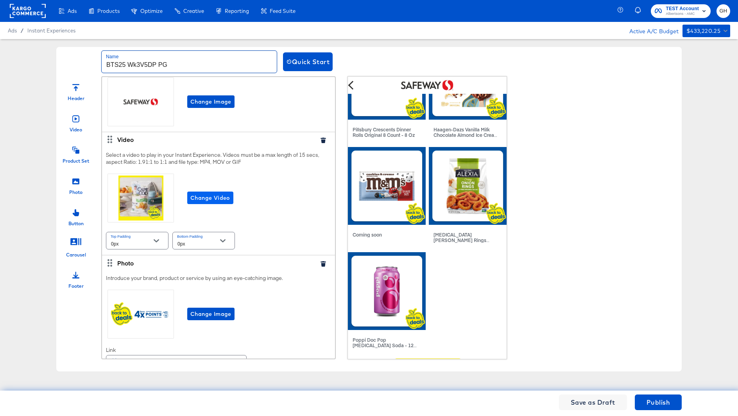
scroll to position [35, 0]
type input "BTS25 Wk3V5DP PG"
click at [209, 191] on button "Change Video" at bounding box center [210, 197] width 46 height 13
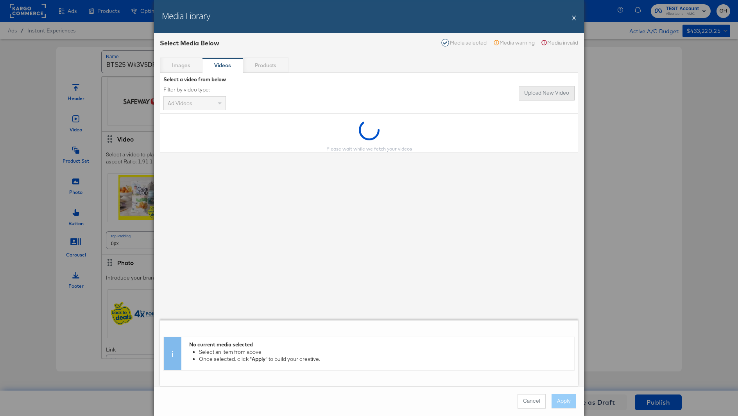
click at [536, 92] on button "Upload New Video" at bounding box center [546, 93] width 56 height 14
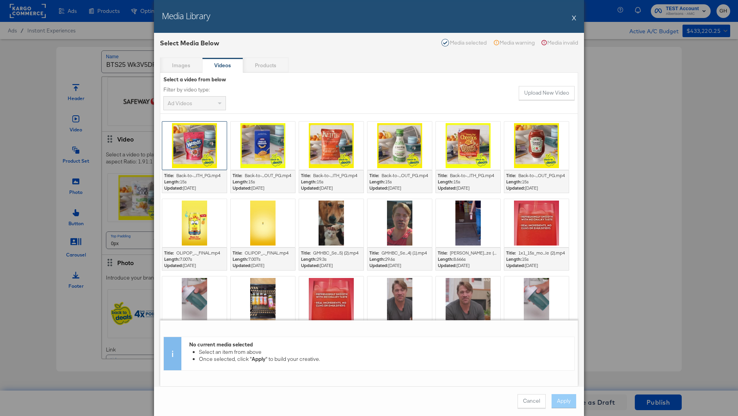
click at [190, 143] on div at bounding box center [194, 146] width 64 height 48
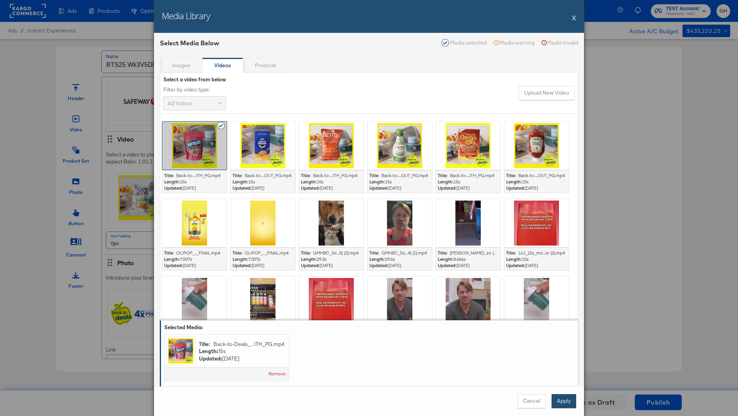
click at [568, 398] on button "Apply" at bounding box center [563, 401] width 25 height 14
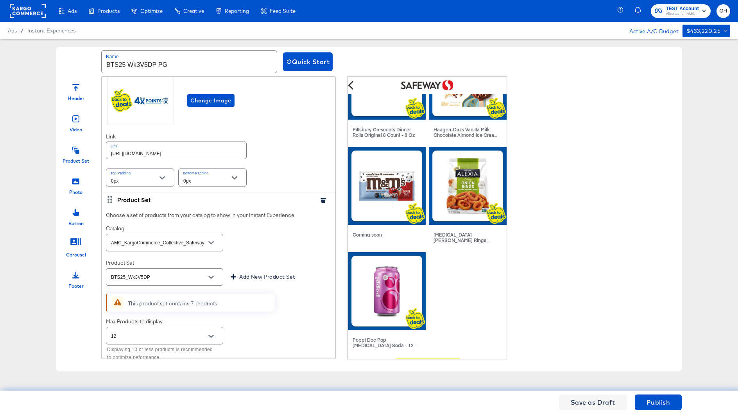
scroll to position [263, 0]
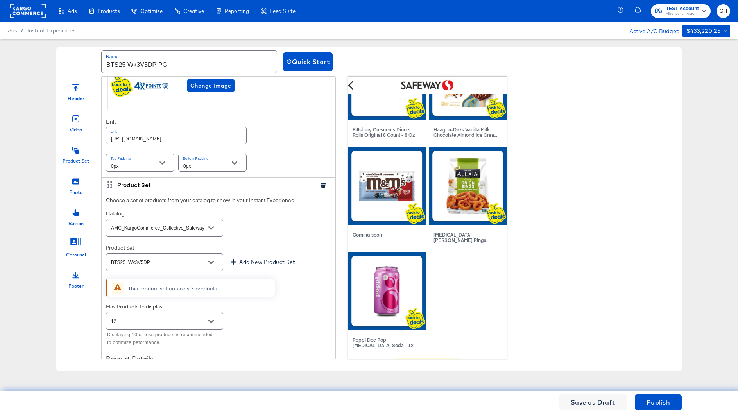
click at [166, 264] on input "BTS25_Wk3V5DP" at bounding box center [158, 262] width 98 height 9
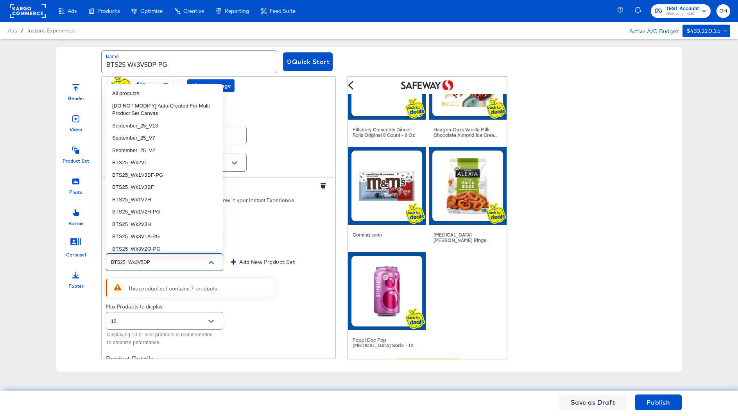
click at [166, 263] on input "BTS25_Wk3V5DP" at bounding box center [158, 262] width 98 height 9
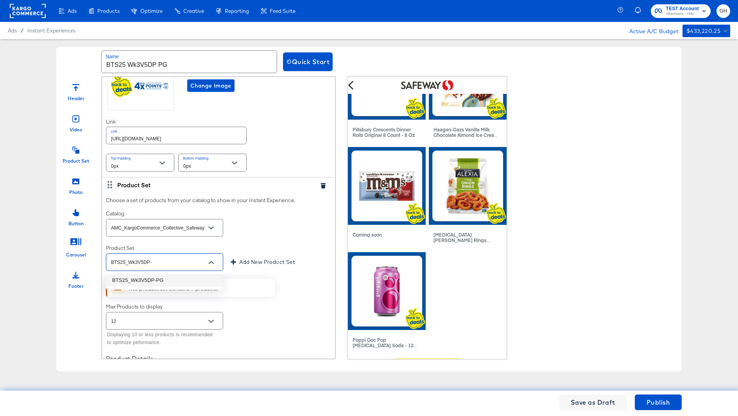
click at [148, 277] on li "BTS25_Wk3V5DP-PG" at bounding box center [164, 280] width 117 height 13
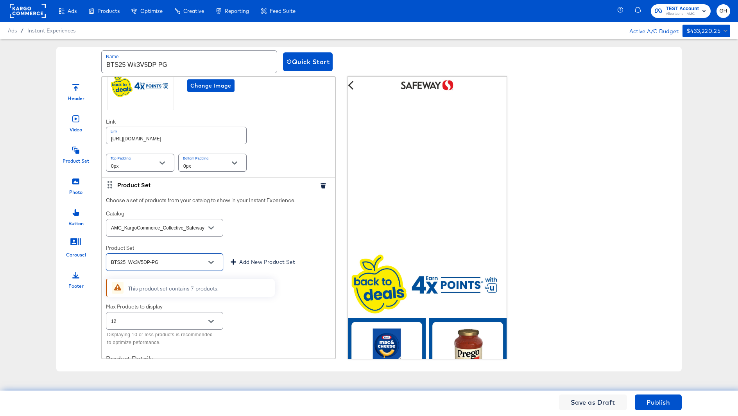
scroll to position [0, 0]
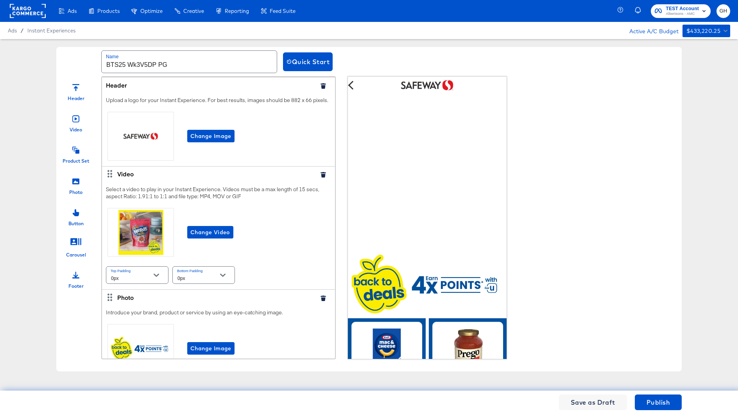
type input "BTS25_Wk3V5DP-PG"
click at [241, 188] on div "Select a video to play in your Instant Experience. Videos must be a max length …" at bounding box center [218, 235] width 233 height 107
click at [423, 164] on video "Your browser does not support the video tag." at bounding box center [427, 173] width 159 height 159
click at [277, 226] on div "Change Video" at bounding box center [218, 232] width 225 height 52
click at [649, 398] on span "Publish" at bounding box center [657, 402] width 23 height 11
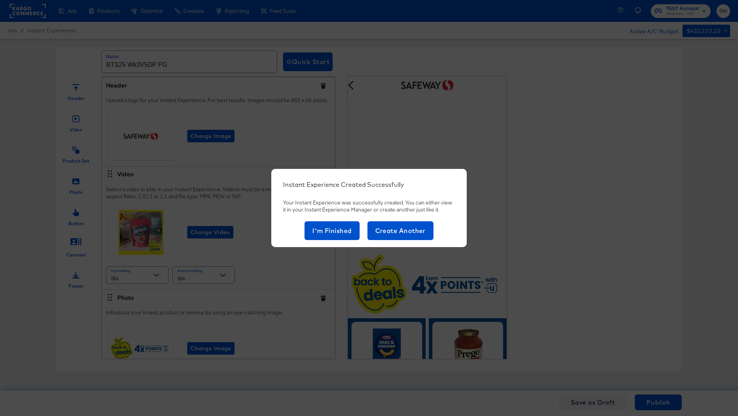
click at [336, 220] on div "Instant Experience Created Successfully Your Instant Experience was successfull…" at bounding box center [369, 209] width 172 height 59
click at [335, 225] on span "I'm Finished" at bounding box center [331, 230] width 39 height 11
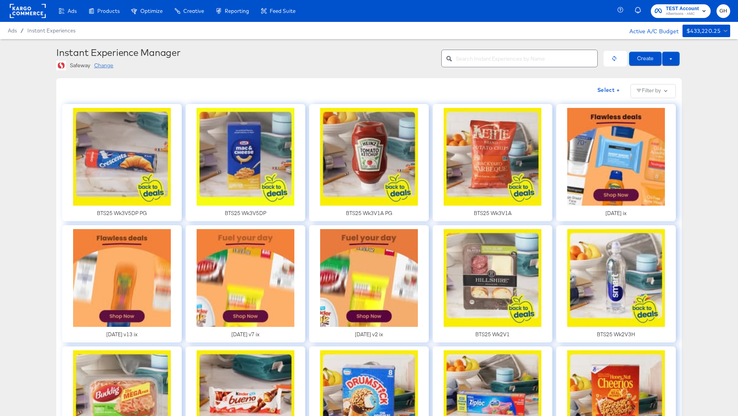
click at [107, 64] on div "Change" at bounding box center [103, 65] width 19 height 7
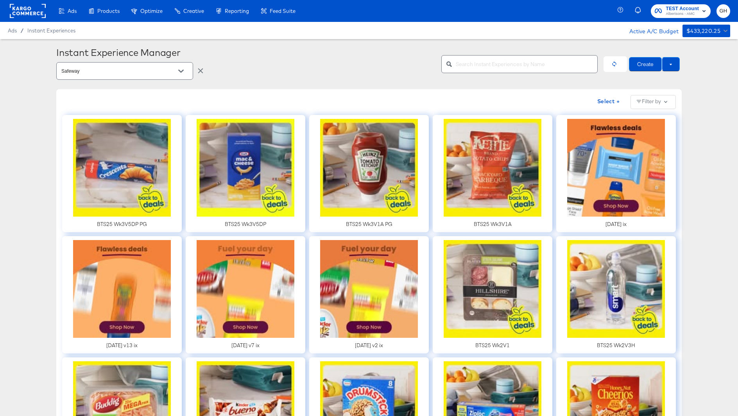
click at [121, 74] on input "Safeway" at bounding box center [119, 71] width 118 height 9
type input "vo"
click at [118, 87] on li "Vons" at bounding box center [124, 91] width 136 height 14
